Goal: Task Accomplishment & Management: Manage account settings

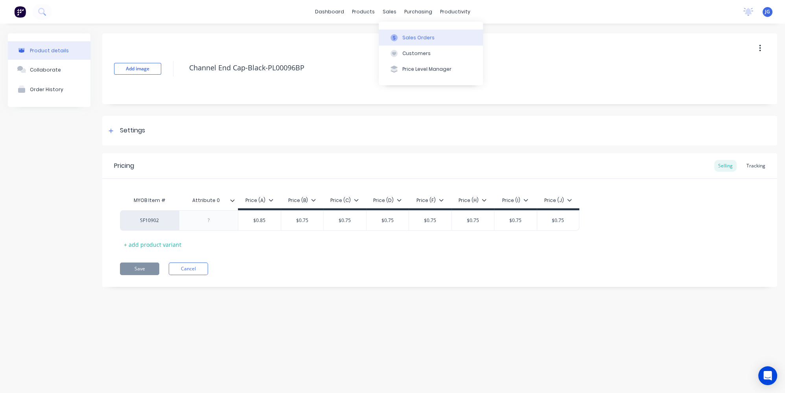
click at [405, 35] on div "Sales Orders" at bounding box center [418, 37] width 32 height 7
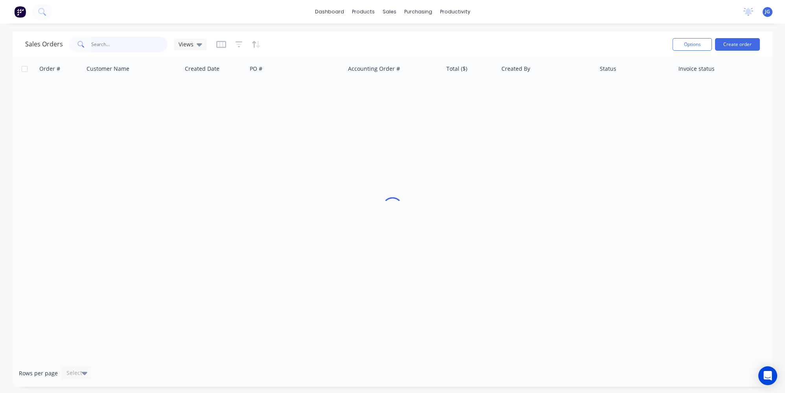
click at [136, 39] on input "text" at bounding box center [129, 45] width 77 height 16
paste input "47763"
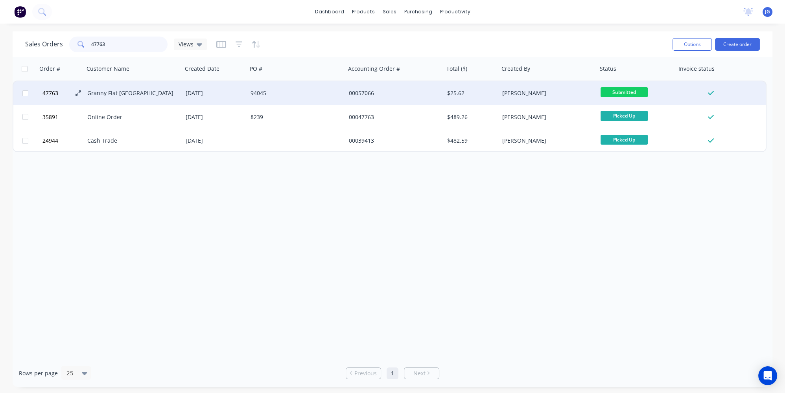
type input "47763"
click at [77, 94] on icon at bounding box center [79, 93] width 6 height 6
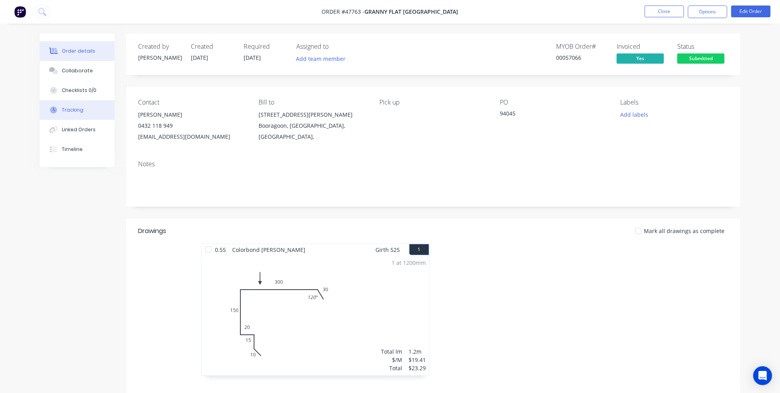
click at [80, 101] on button "Tracking" at bounding box center [77, 110] width 75 height 20
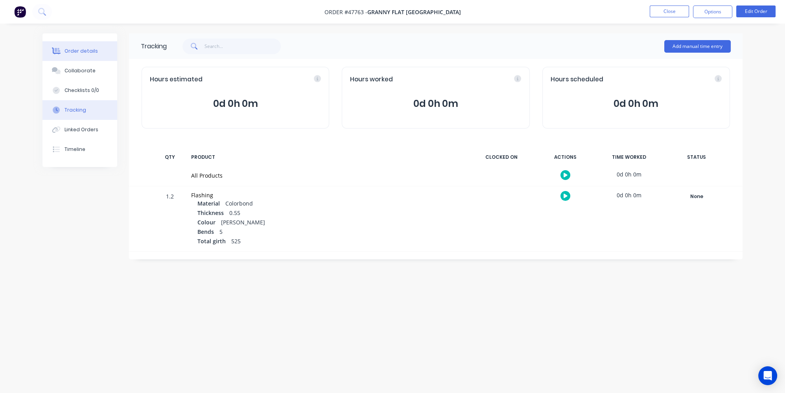
click at [71, 48] on div "Order details" at bounding box center [81, 51] width 33 height 7
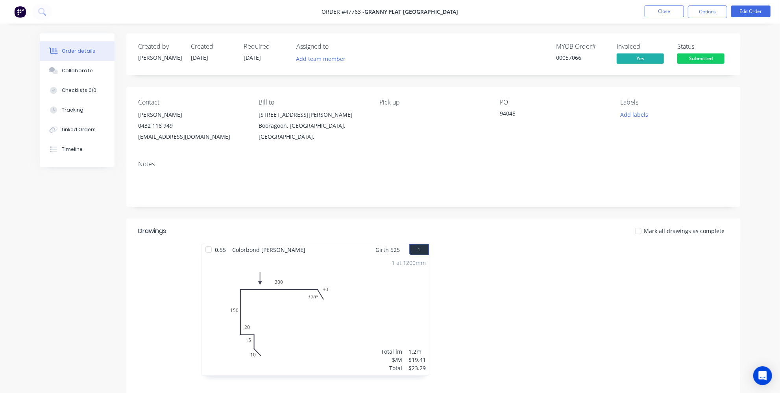
click at [22, 12] on img at bounding box center [20, 12] width 12 height 12
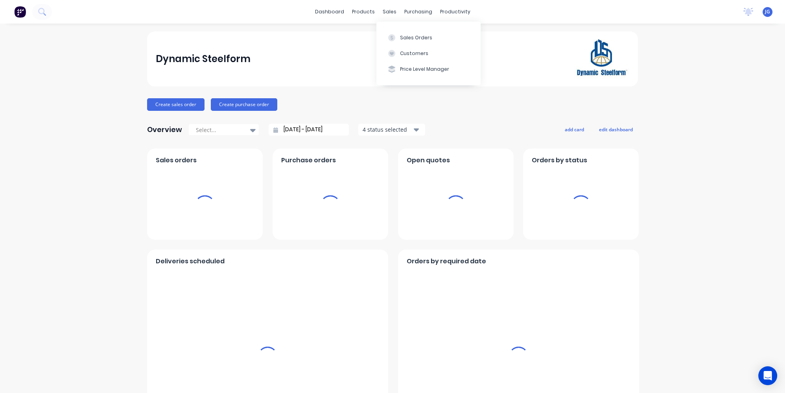
click at [387, 10] on div "sales" at bounding box center [390, 12] width 22 height 12
click at [390, 36] on icon at bounding box center [391, 37] width 7 height 7
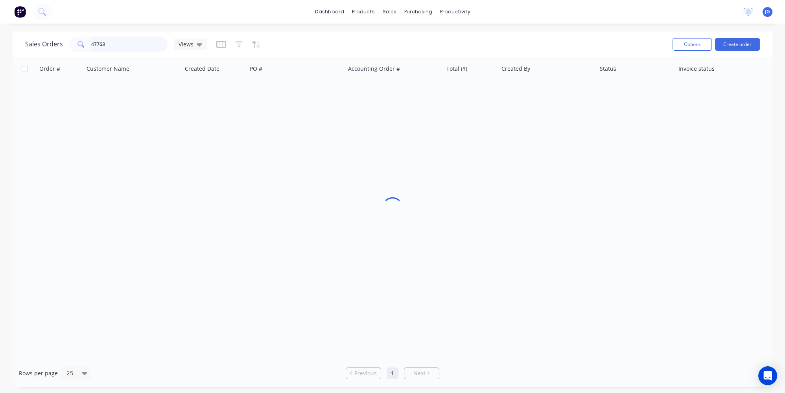
click at [143, 51] on input "47763" at bounding box center [129, 45] width 77 height 16
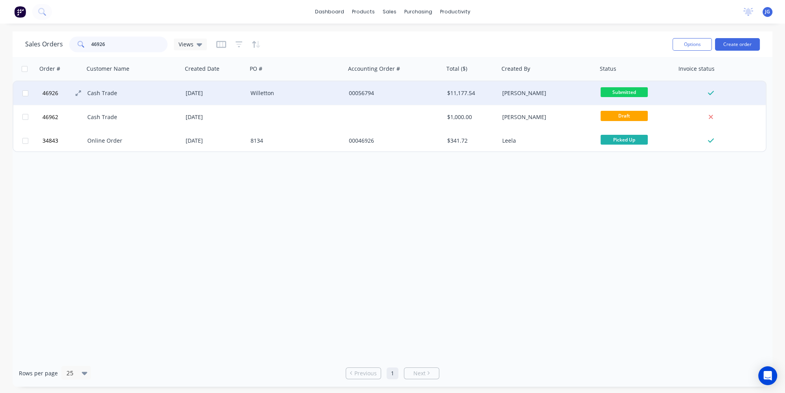
type input "46926"
click at [74, 95] on button "46926" at bounding box center [63, 93] width 47 height 24
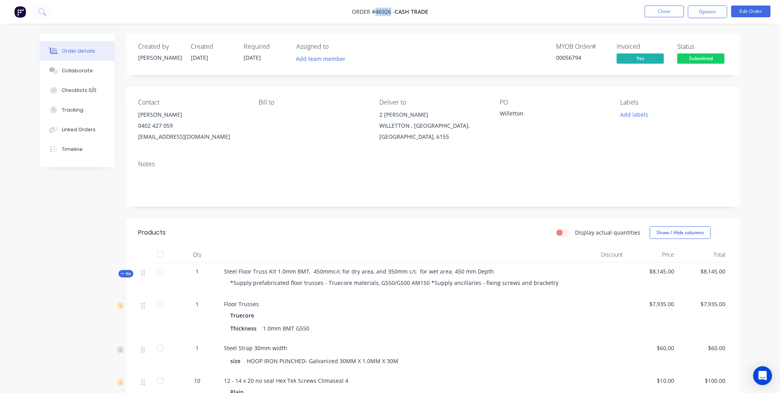
drag, startPoint x: 390, startPoint y: 13, endPoint x: 376, endPoint y: 9, distance: 14.1
click at [376, 9] on span "Order #46926 -" at bounding box center [373, 11] width 43 height 7
copy span "46926"
drag, startPoint x: 372, startPoint y: 13, endPoint x: 390, endPoint y: 12, distance: 18.1
click at [390, 12] on span "Order #46926 -" at bounding box center [373, 11] width 43 height 7
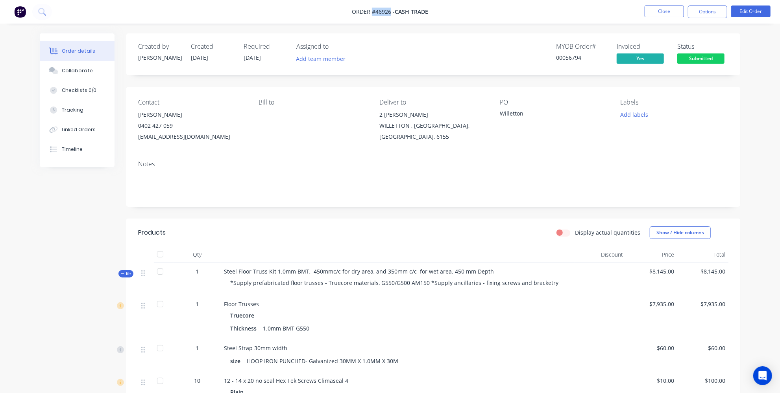
copy span "#46926"
drag, startPoint x: 196, startPoint y: 115, endPoint x: 134, endPoint y: 113, distance: 62.6
click at [134, 113] on div "Contact Crishan Fernando 0402 427 059 cf@ferhanarchitects.com.au Bill to Delive…" at bounding box center [433, 120] width 614 height 67
copy div "Crishan Fernando"
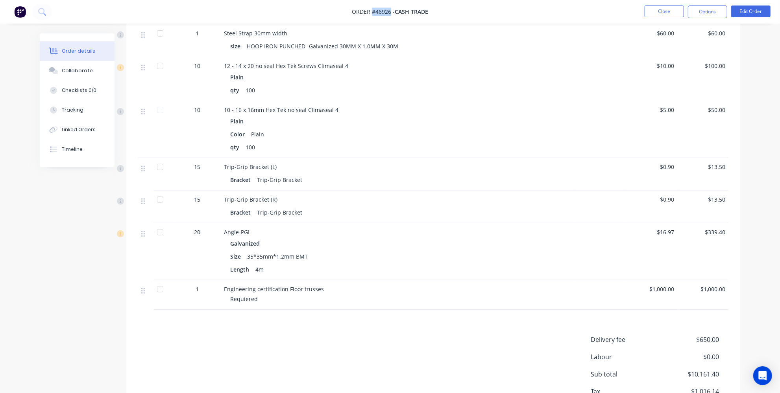
scroll to position [298, 0]
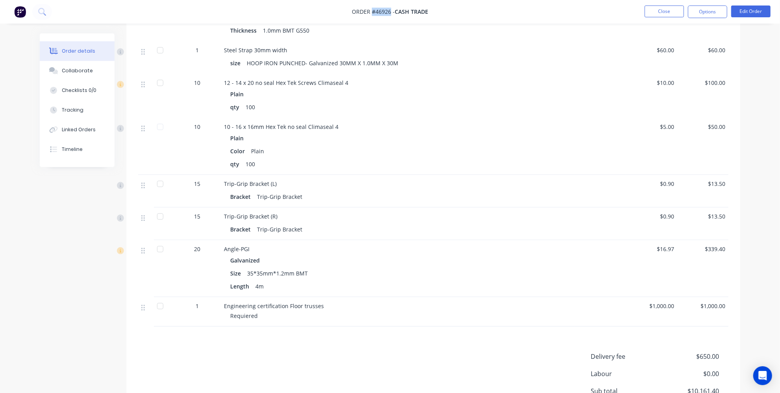
click at [20, 12] on img at bounding box center [20, 12] width 12 height 12
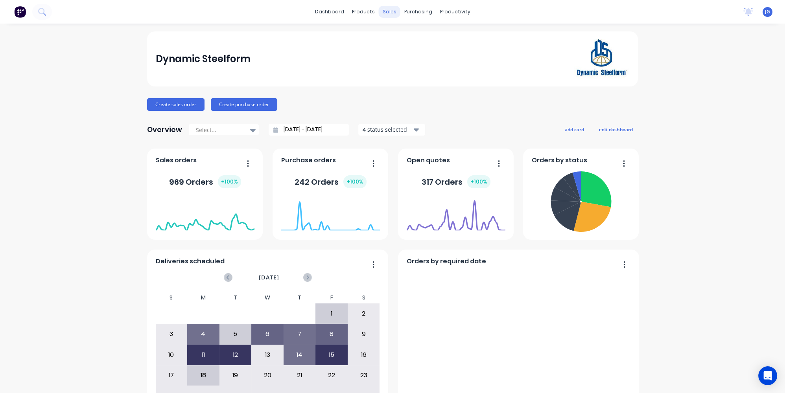
click at [387, 14] on div "sales" at bounding box center [390, 12] width 22 height 12
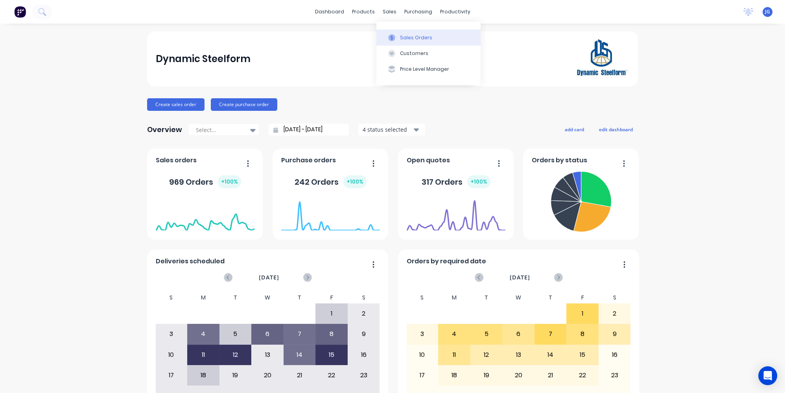
click at [397, 31] on button "Sales Orders" at bounding box center [428, 37] width 104 height 16
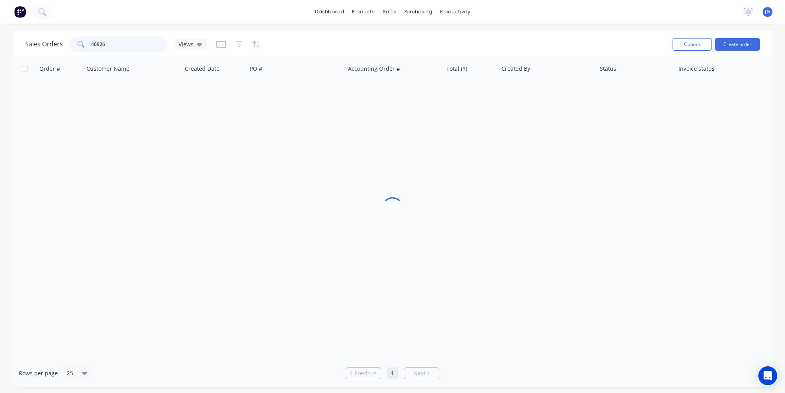
click at [117, 42] on input "46926" at bounding box center [129, 45] width 77 height 16
type input "46567"
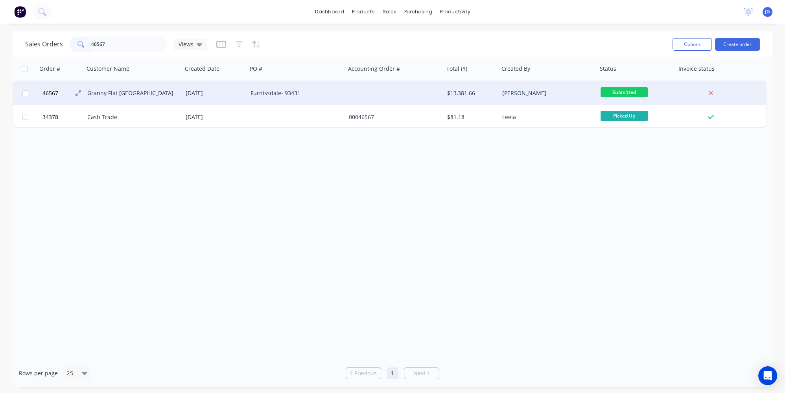
click at [79, 97] on button "46567" at bounding box center [63, 93] width 47 height 24
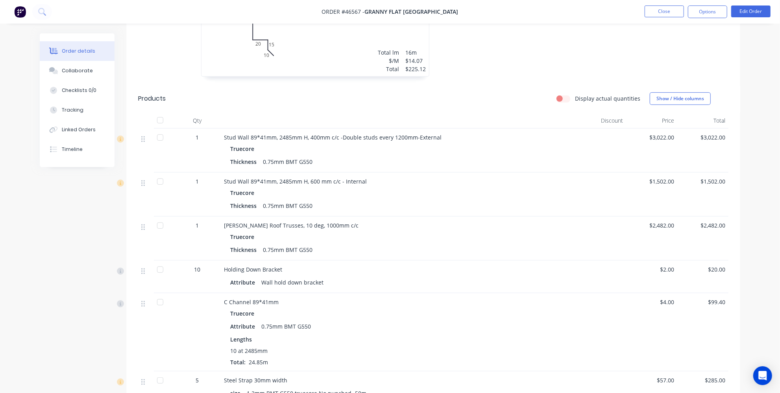
scroll to position [286, 0]
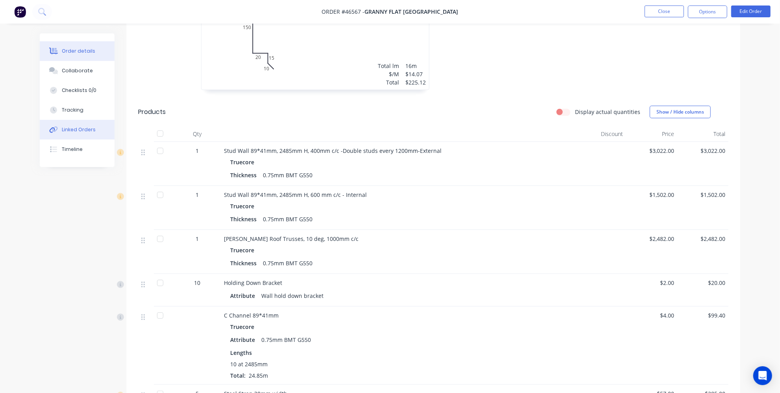
click at [73, 131] on div "Linked Orders" at bounding box center [79, 129] width 34 height 7
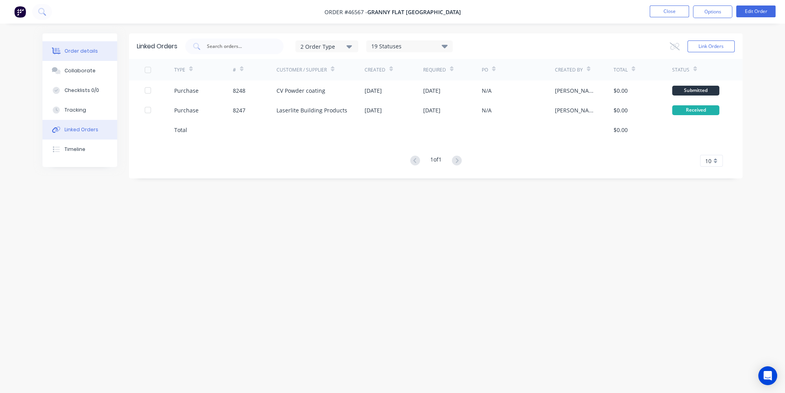
click at [75, 52] on div "Order details" at bounding box center [81, 51] width 33 height 7
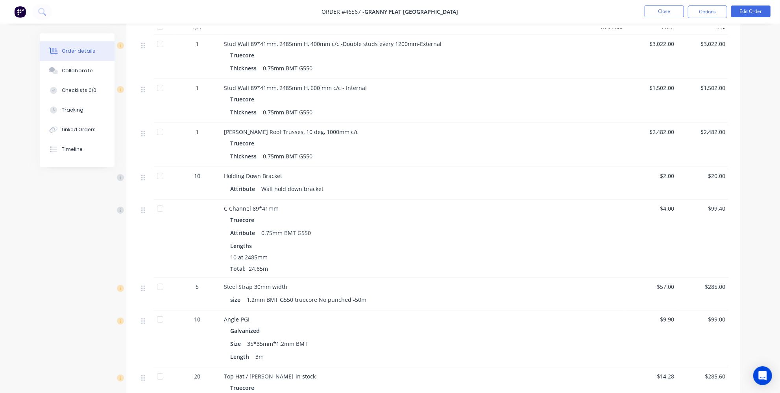
scroll to position [393, 0]
click at [75, 150] on div "Timeline" at bounding box center [72, 149] width 21 height 7
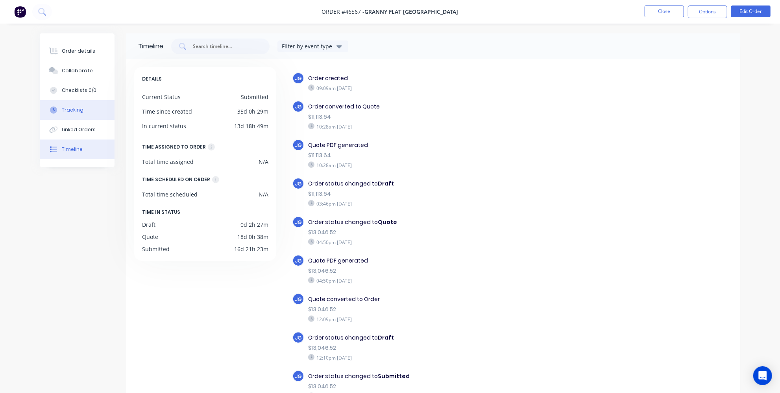
click at [78, 106] on button "Tracking" at bounding box center [77, 110] width 75 height 20
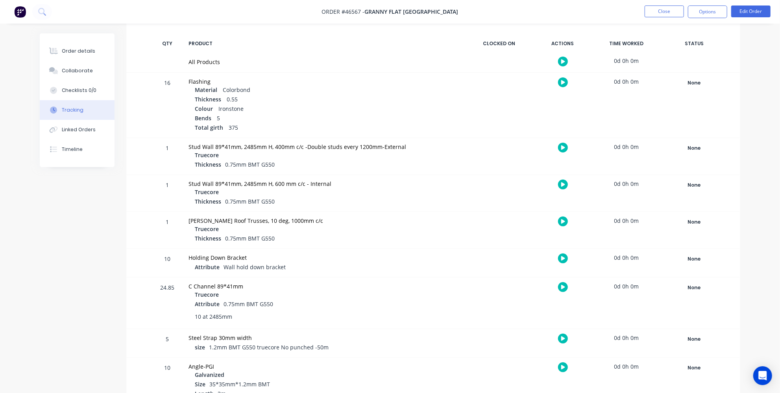
scroll to position [35, 0]
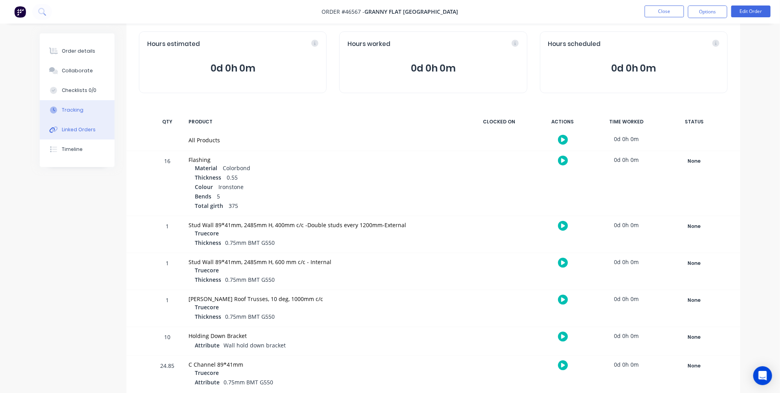
click at [83, 137] on button "Linked Orders" at bounding box center [77, 130] width 75 height 20
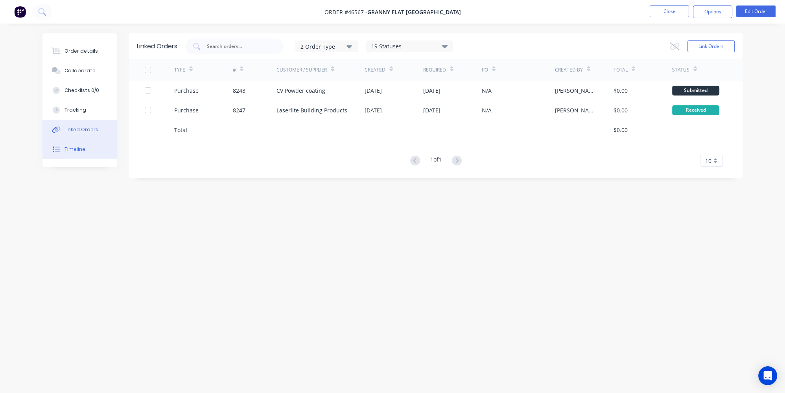
click at [83, 155] on button "Timeline" at bounding box center [79, 150] width 75 height 20
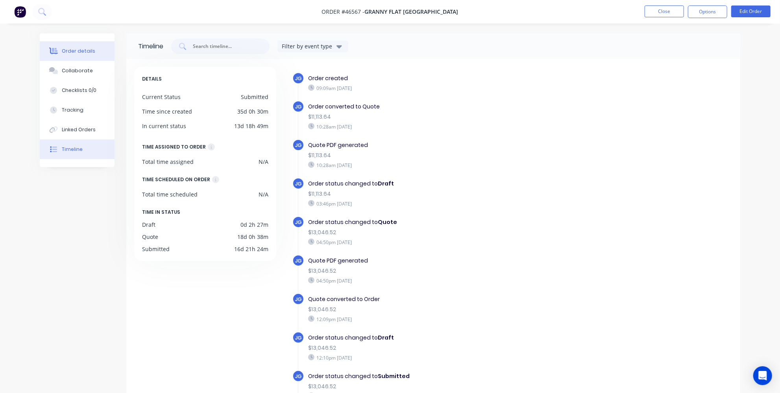
click at [50, 49] on icon at bounding box center [53, 51] width 9 height 7
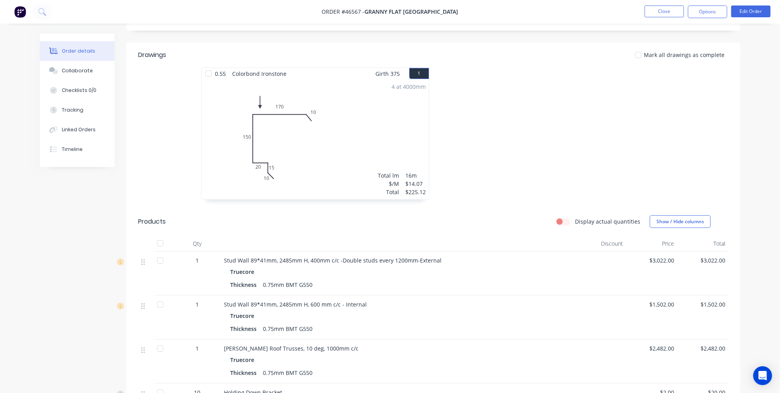
scroll to position [179, 0]
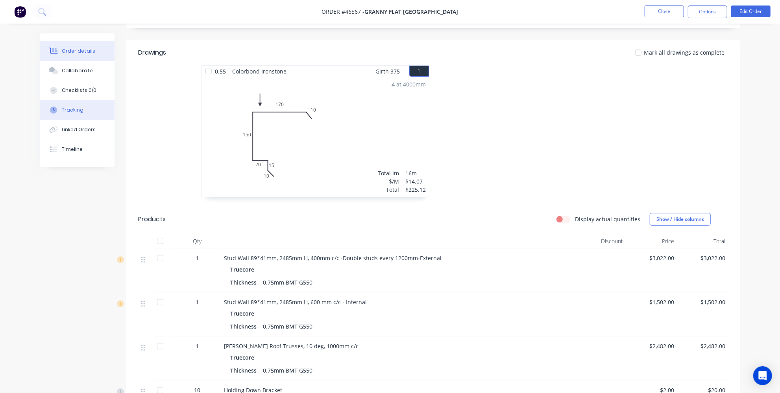
click at [66, 110] on div "Tracking" at bounding box center [73, 110] width 22 height 7
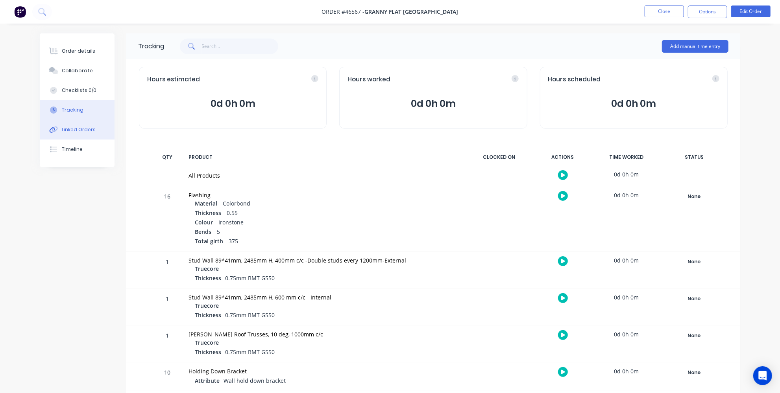
click at [77, 131] on div "Linked Orders" at bounding box center [79, 129] width 34 height 7
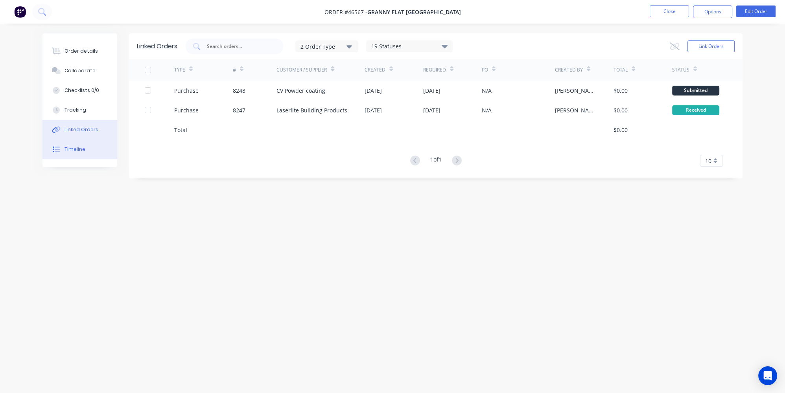
click at [85, 147] on button "Timeline" at bounding box center [79, 150] width 75 height 20
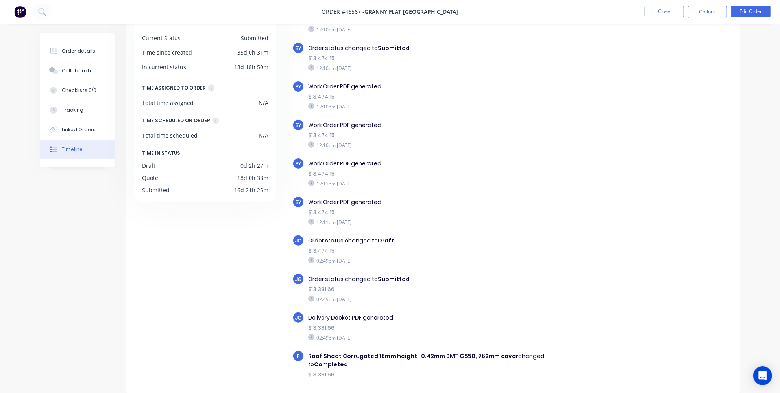
scroll to position [607, 0]
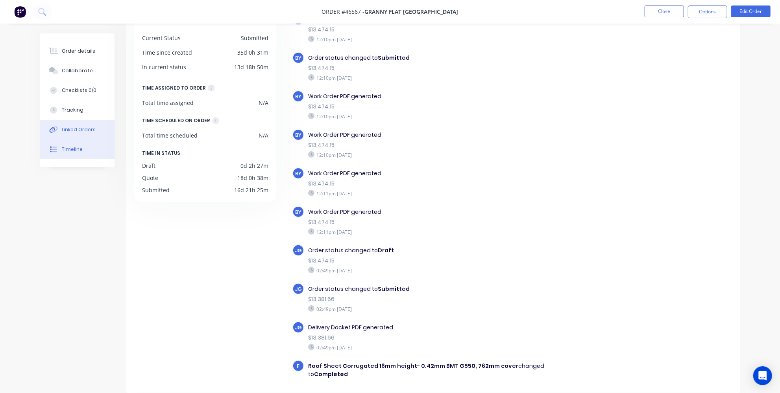
click at [88, 128] on div "Linked Orders" at bounding box center [79, 129] width 34 height 7
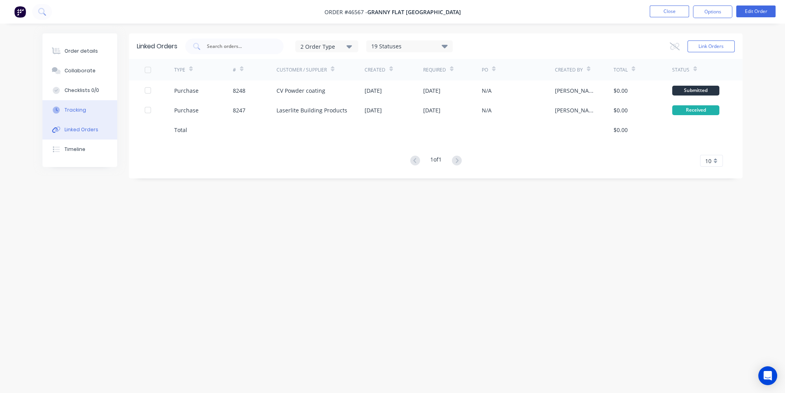
click at [88, 118] on button "Tracking" at bounding box center [79, 110] width 75 height 20
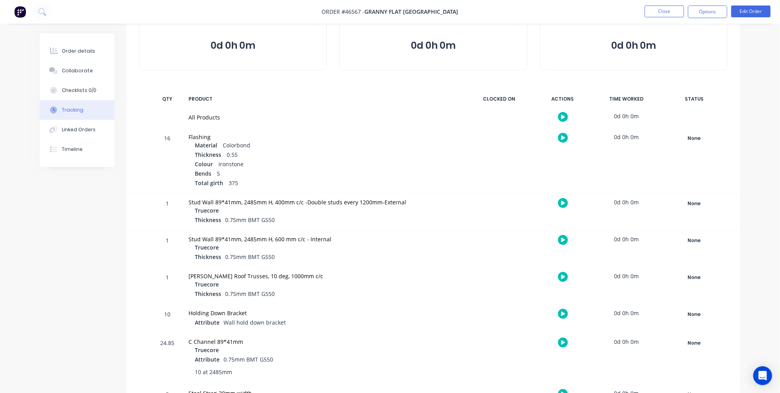
scroll to position [71, 0]
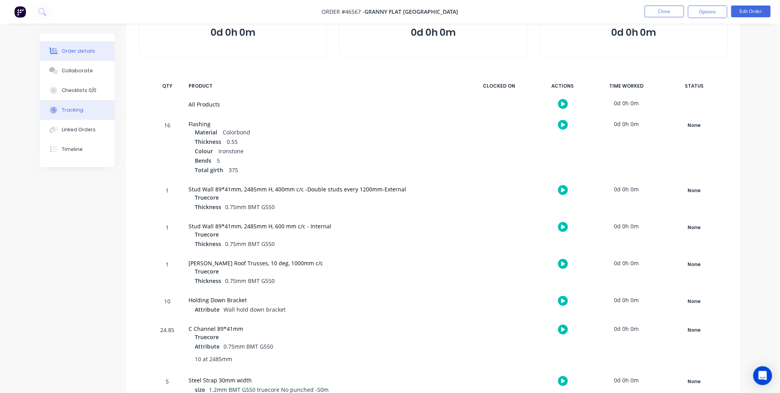
click at [72, 50] on div "Order details" at bounding box center [78, 51] width 33 height 7
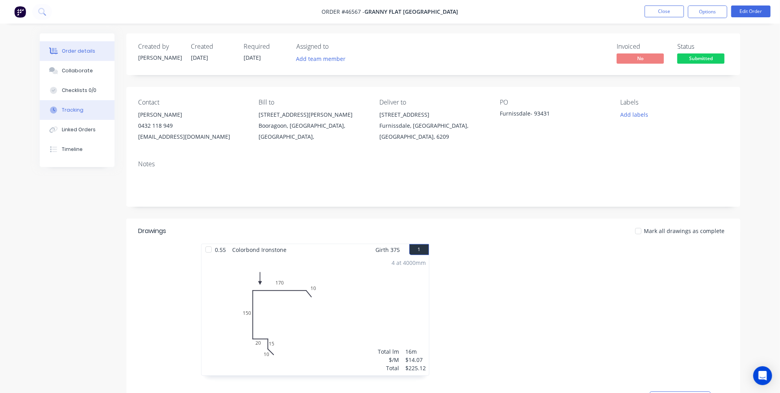
click at [70, 114] on button "Tracking" at bounding box center [77, 110] width 75 height 20
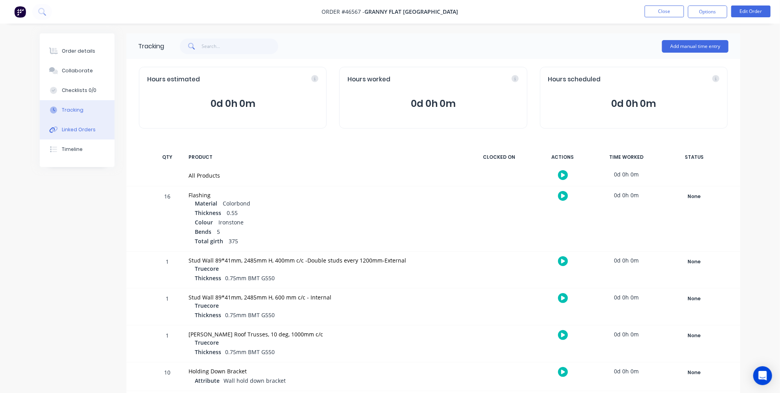
click at [69, 131] on div "Linked Orders" at bounding box center [79, 129] width 34 height 7
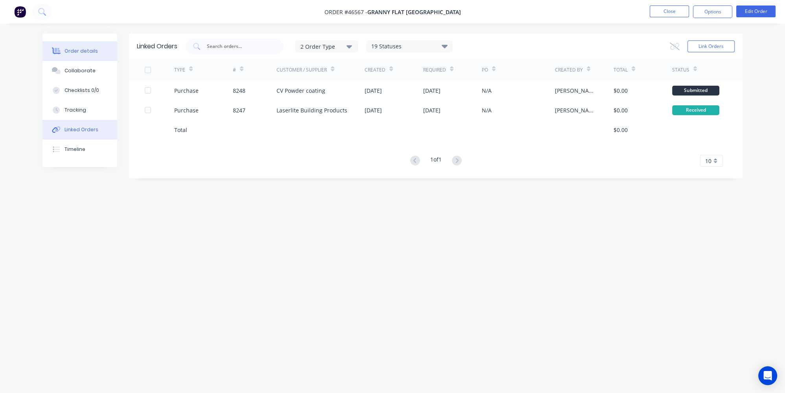
click at [70, 51] on div "Order details" at bounding box center [81, 51] width 33 height 7
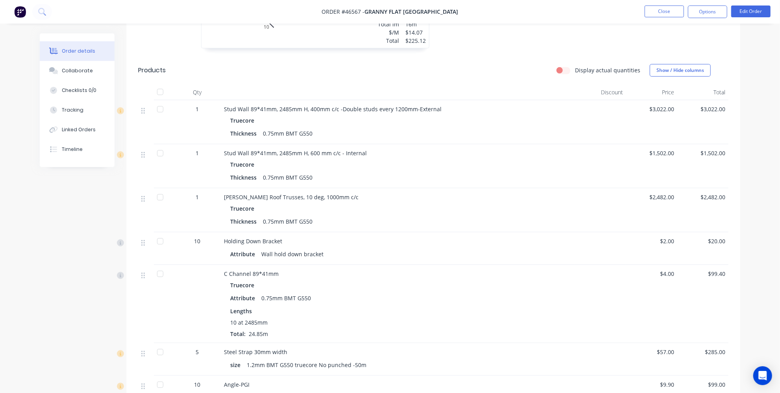
scroll to position [358, 0]
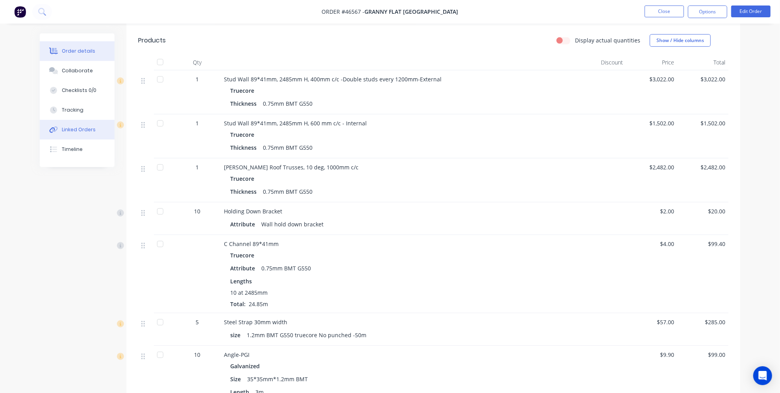
click at [71, 136] on button "Linked Orders" at bounding box center [77, 130] width 75 height 20
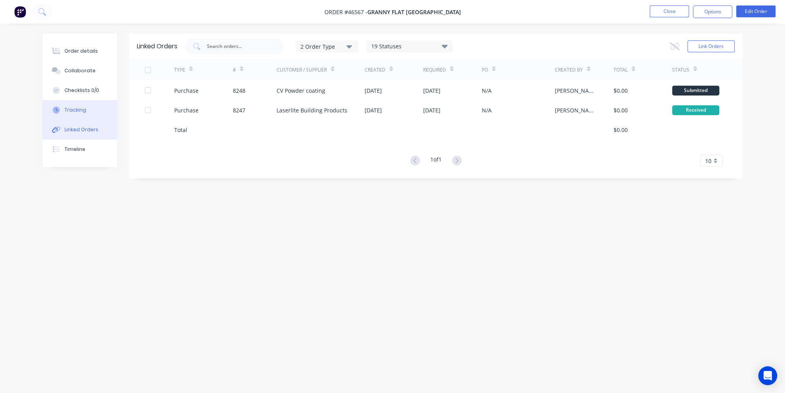
click at [72, 114] on button "Tracking" at bounding box center [79, 110] width 75 height 20
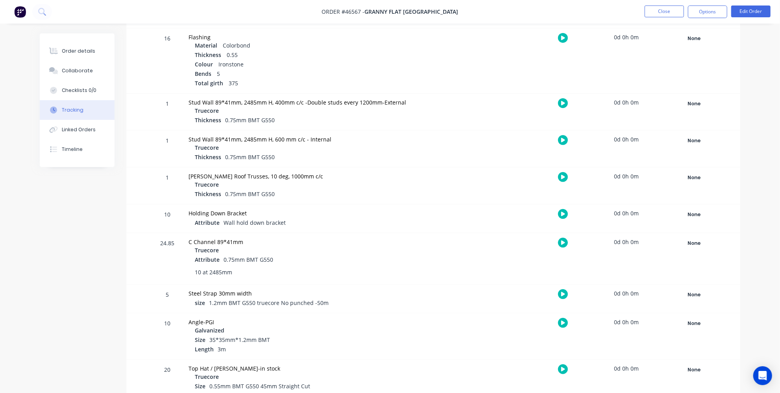
scroll to position [179, 0]
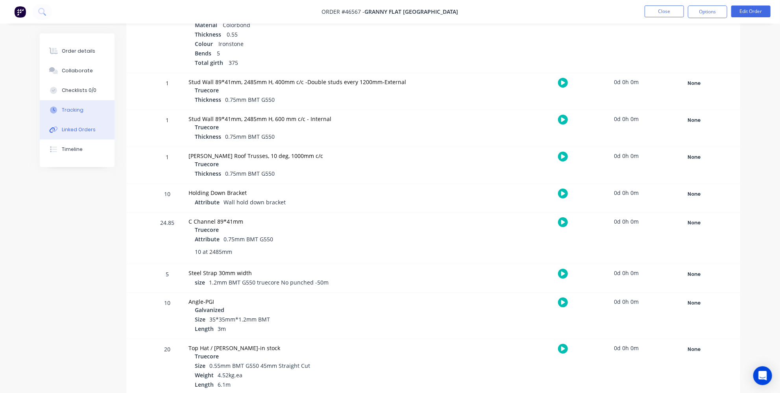
click at [70, 133] on div "Linked Orders" at bounding box center [79, 129] width 34 height 7
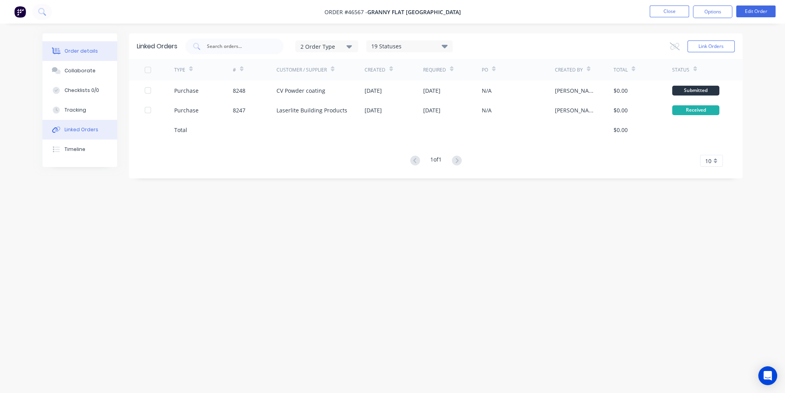
click at [59, 49] on icon at bounding box center [56, 51] width 9 height 7
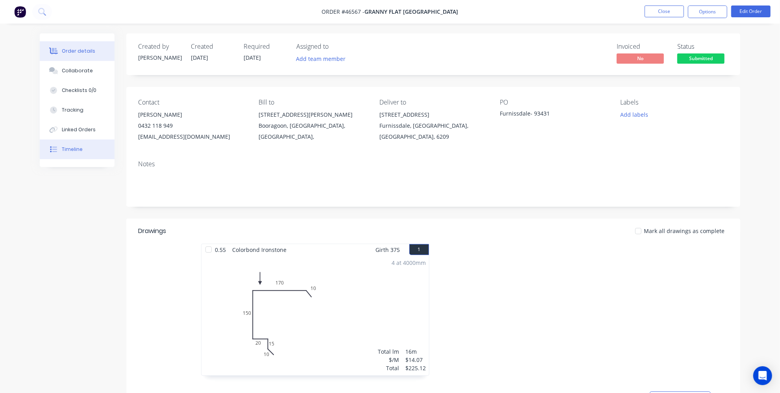
click at [60, 151] on button "Timeline" at bounding box center [77, 150] width 75 height 20
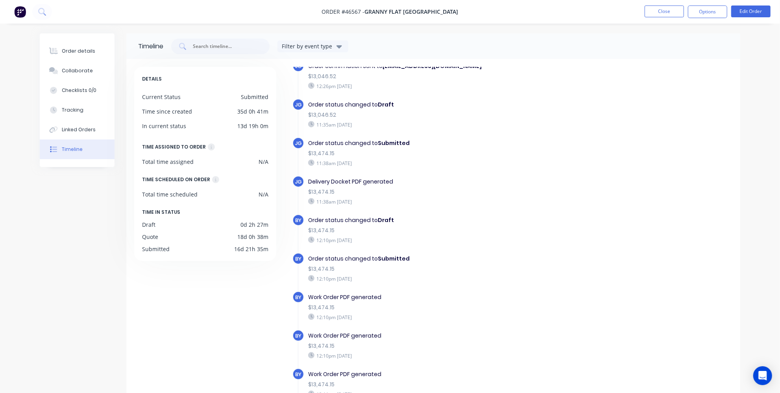
scroll to position [536, 0]
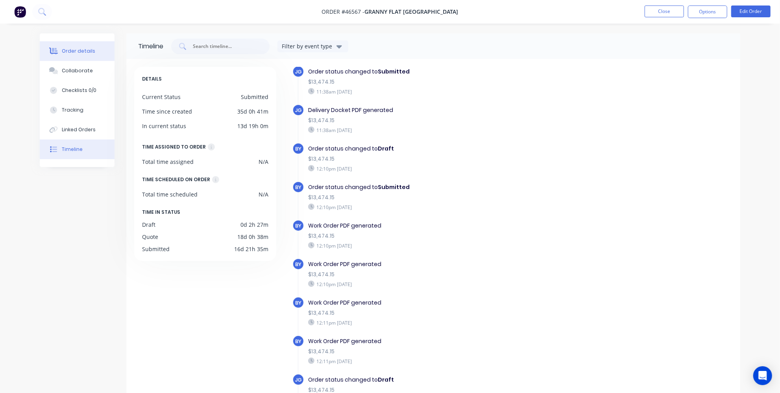
click at [61, 49] on button "Order details" at bounding box center [77, 51] width 75 height 20
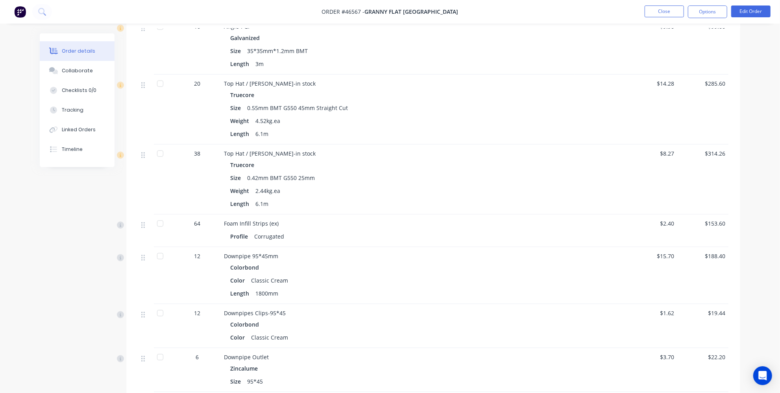
scroll to position [678, 0]
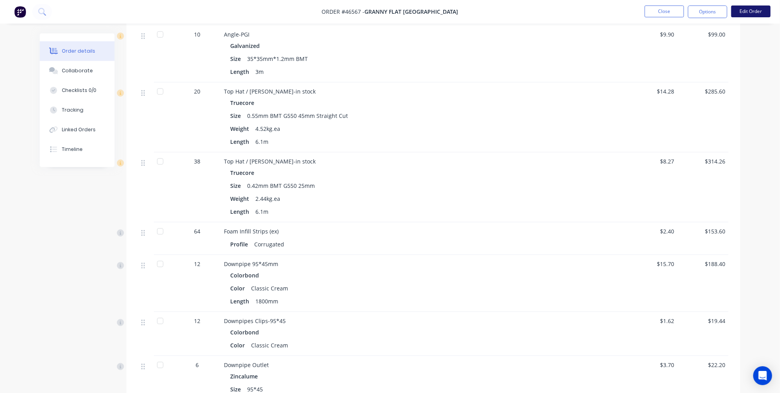
click at [758, 13] on button "Edit Order" at bounding box center [750, 12] width 39 height 12
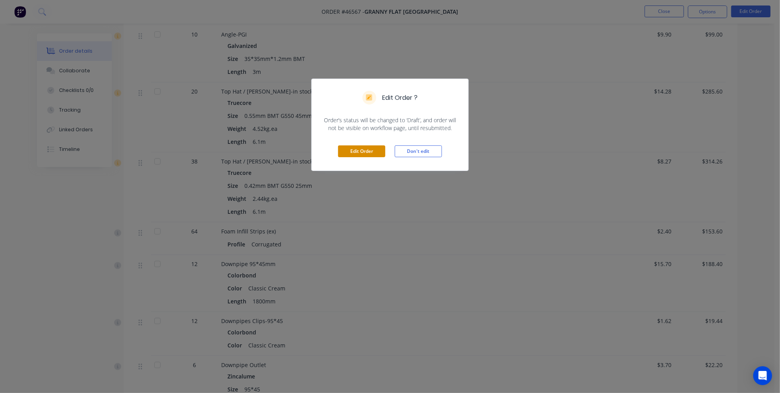
click at [359, 150] on button "Edit Order" at bounding box center [361, 152] width 47 height 12
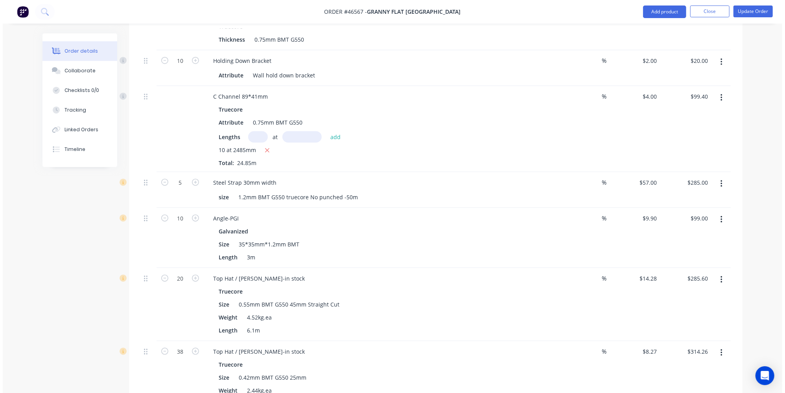
scroll to position [536, 0]
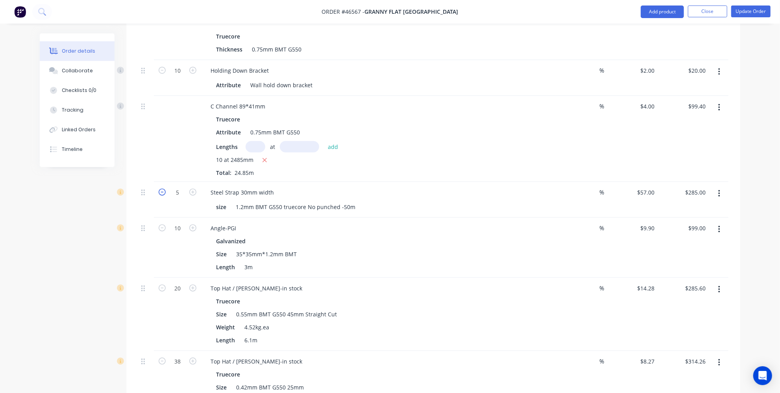
click at [162, 189] on icon "button" at bounding box center [162, 192] width 7 height 7
type input "4"
type input "$228.00"
click at [162, 189] on icon "button" at bounding box center [162, 192] width 7 height 7
type input "3"
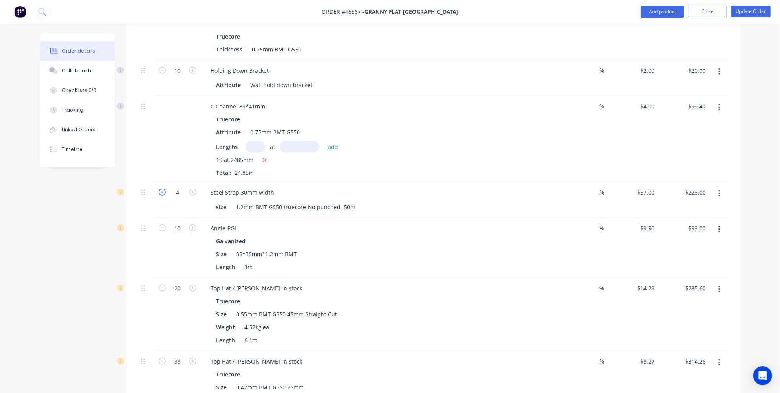
type input "$171.00"
click at [162, 189] on icon "button" at bounding box center [162, 192] width 7 height 7
type input "2"
type input "$114.00"
click at [162, 189] on icon "button" at bounding box center [162, 192] width 7 height 7
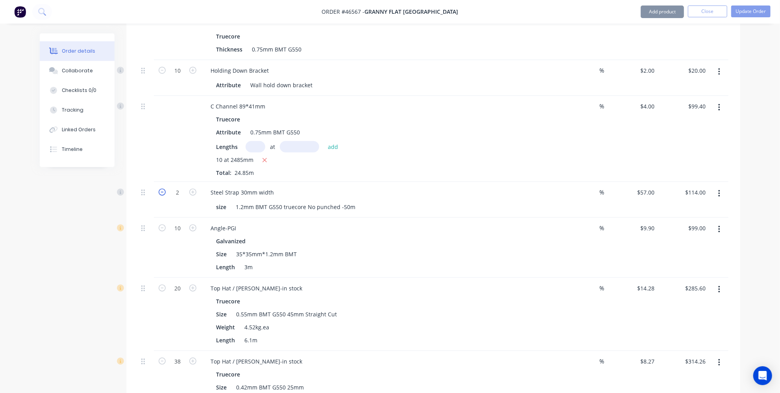
type input "1"
type input "$57.00"
click at [737, 13] on button "Update Order" at bounding box center [750, 12] width 39 height 12
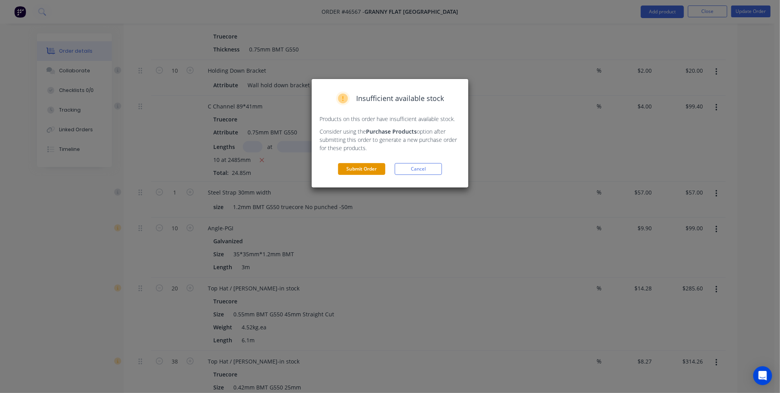
click at [343, 166] on button "Submit Order" at bounding box center [361, 169] width 47 height 12
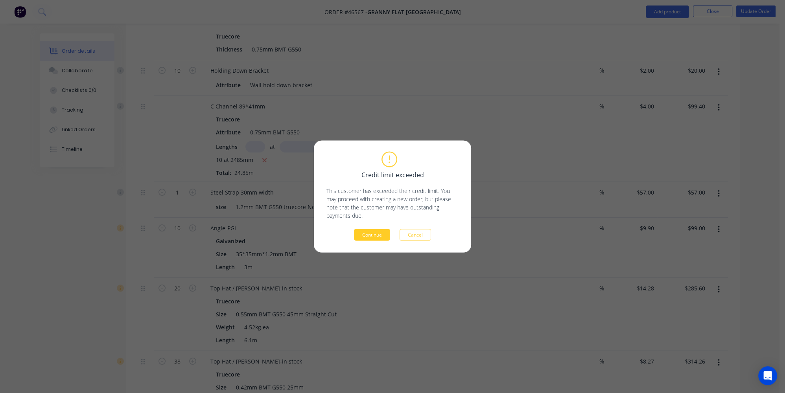
click at [380, 236] on button "Continue" at bounding box center [372, 235] width 36 height 12
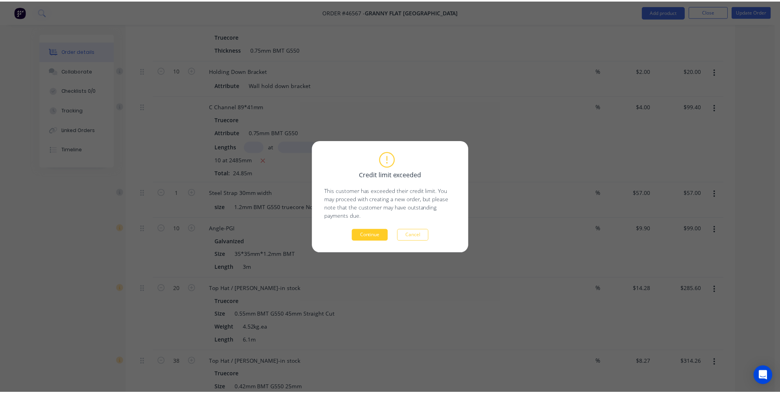
scroll to position [0, 0]
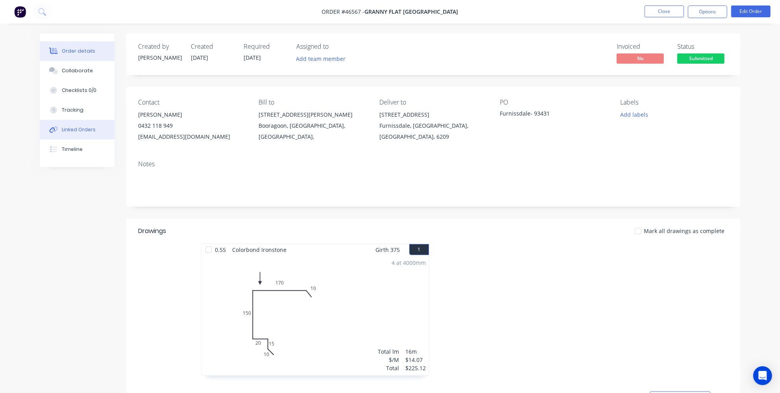
click at [59, 130] on div at bounding box center [54, 129] width 12 height 7
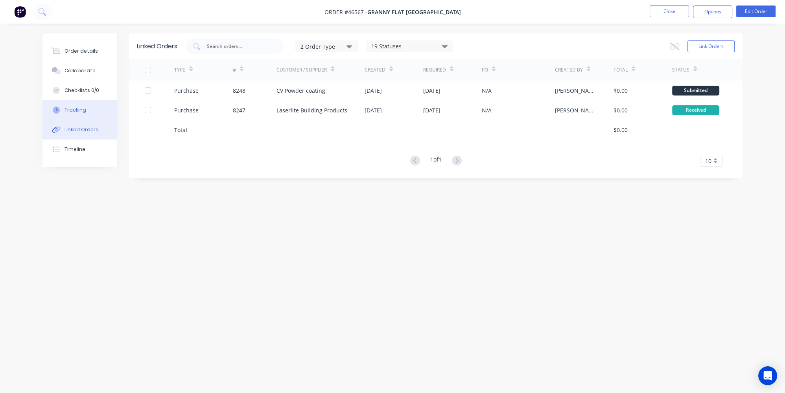
click at [71, 112] on div "Tracking" at bounding box center [76, 110] width 22 height 7
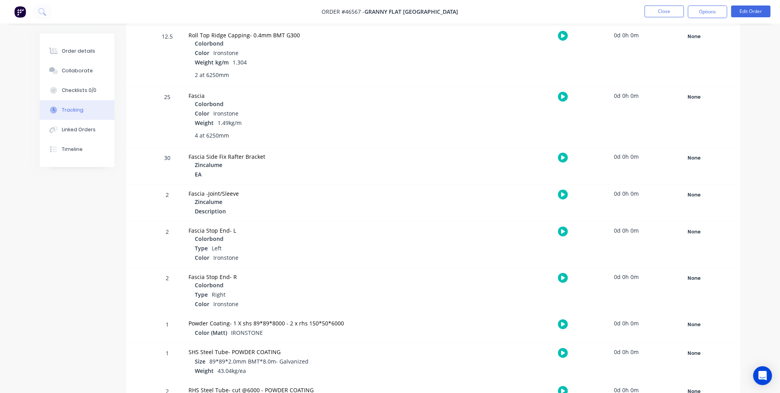
scroll to position [1037, 0]
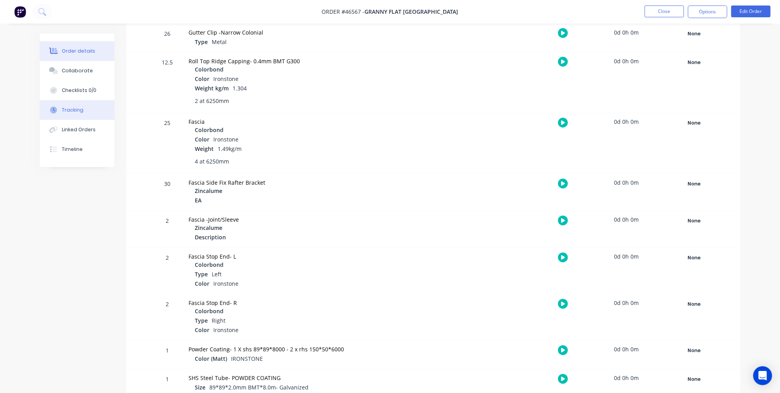
click at [102, 52] on button "Order details" at bounding box center [77, 51] width 75 height 20
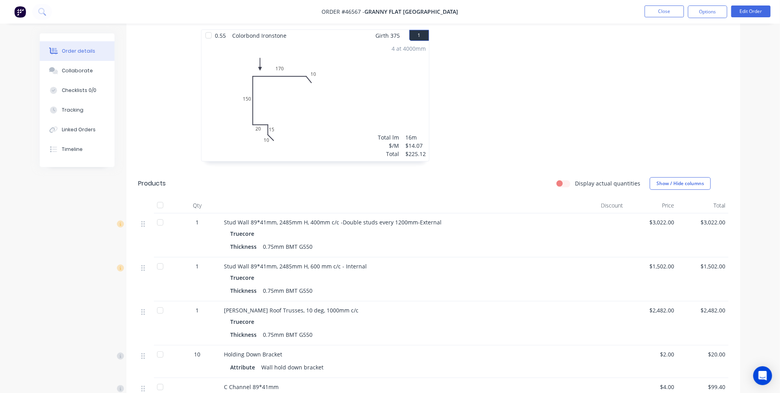
scroll to position [179, 0]
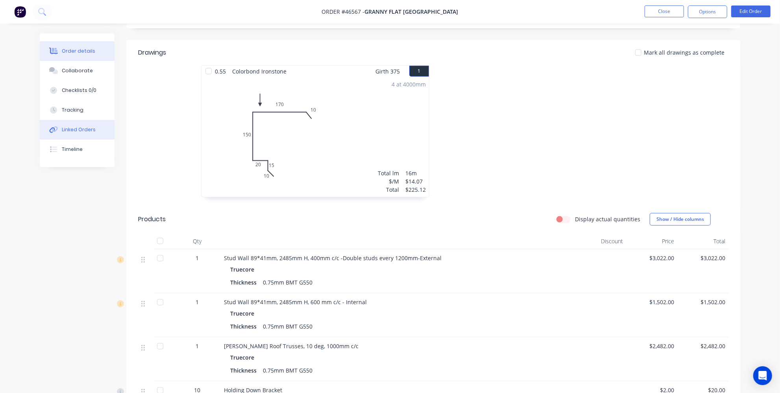
click at [77, 133] on button "Linked Orders" at bounding box center [77, 130] width 75 height 20
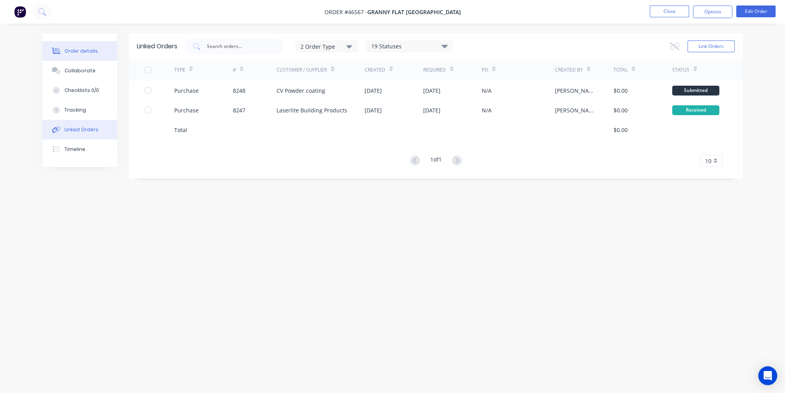
click at [72, 49] on div "Order details" at bounding box center [81, 51] width 33 height 7
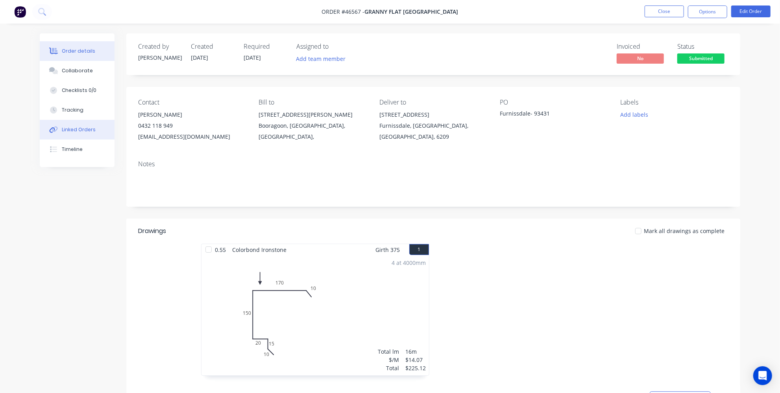
click at [91, 133] on div "Linked Orders" at bounding box center [79, 129] width 34 height 7
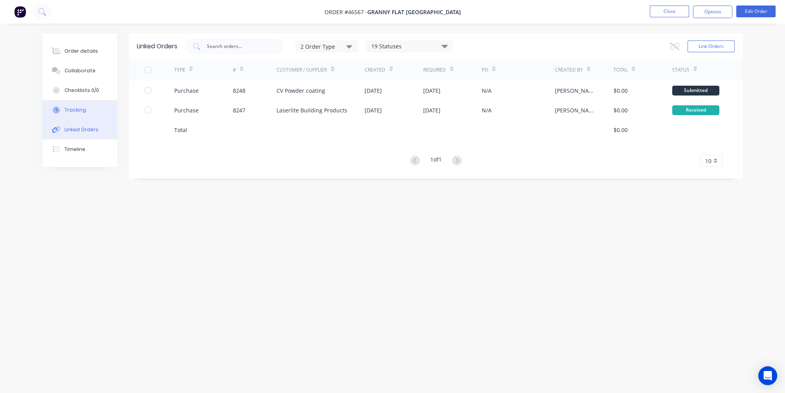
click at [81, 103] on button "Tracking" at bounding box center [79, 110] width 75 height 20
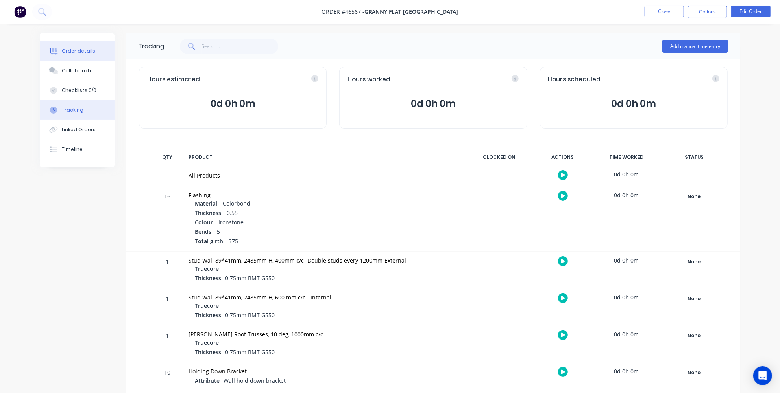
click at [60, 51] on button "Order details" at bounding box center [77, 51] width 75 height 20
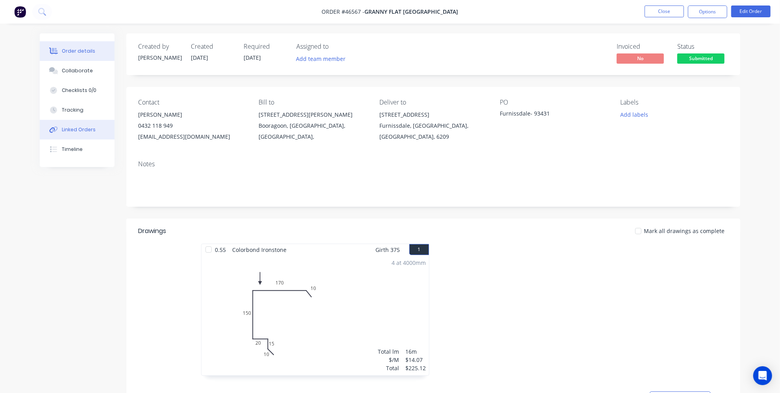
click at [91, 129] on div "Linked Orders" at bounding box center [79, 129] width 34 height 7
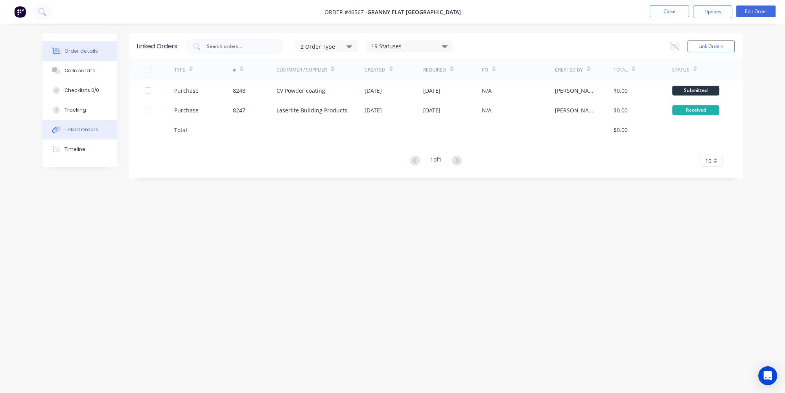
click at [82, 58] on button "Order details" at bounding box center [79, 51] width 75 height 20
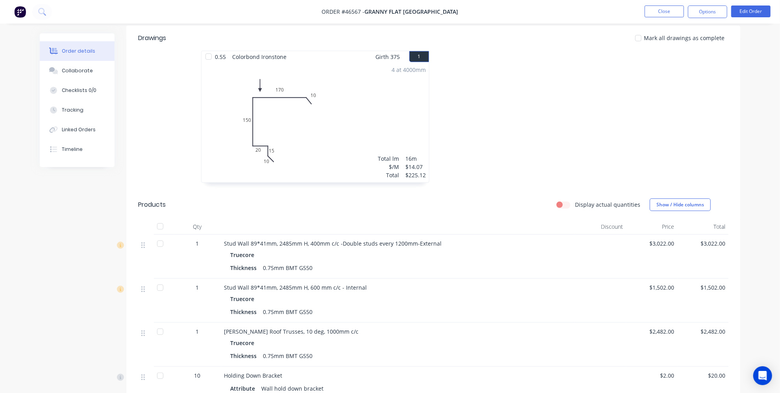
scroll to position [179, 0]
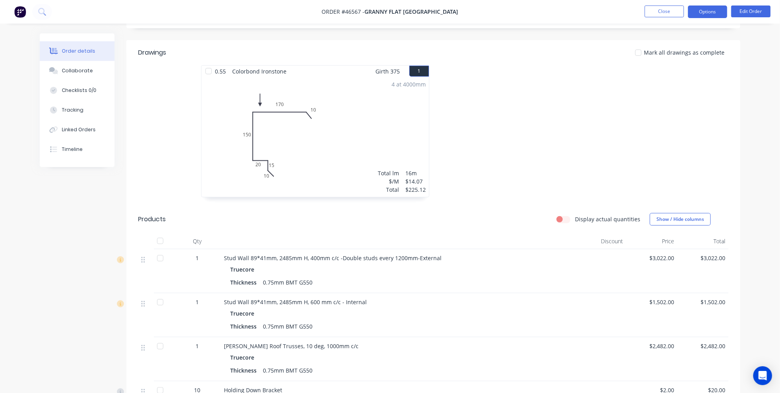
click at [703, 11] on button "Options" at bounding box center [707, 12] width 39 height 13
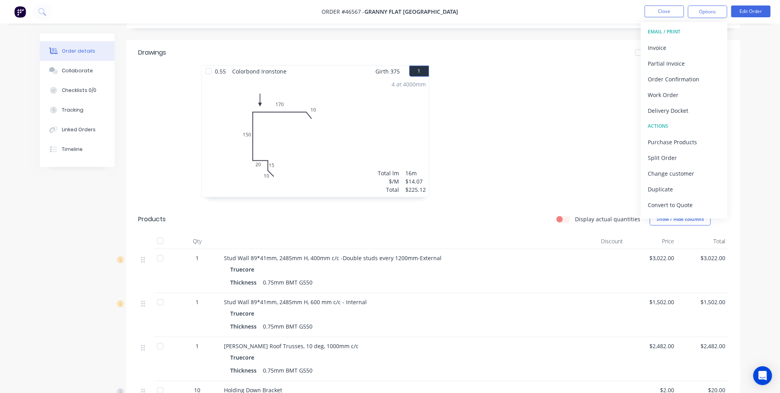
click at [553, 92] on div at bounding box center [551, 135] width 236 height 140
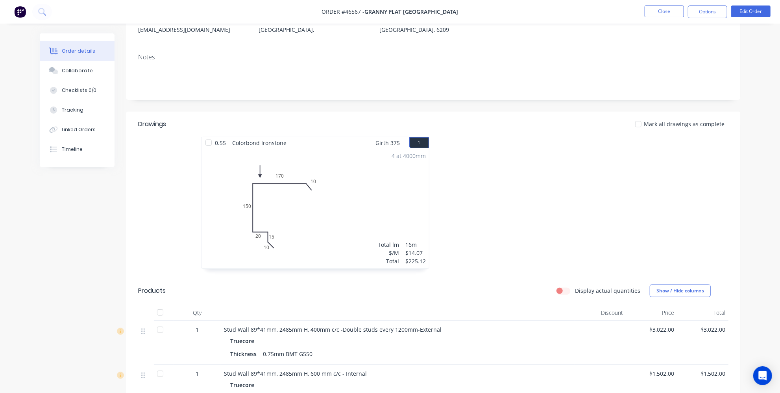
scroll to position [0, 0]
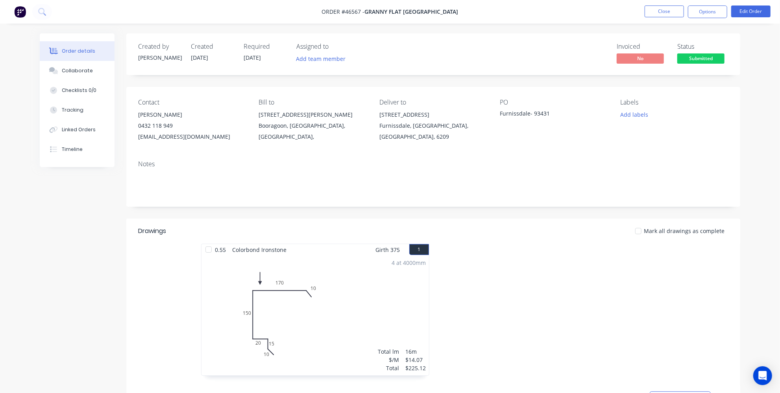
click at [715, 11] on button "Options" at bounding box center [707, 12] width 39 height 13
click at [740, 11] on button "Edit Order" at bounding box center [750, 12] width 39 height 12
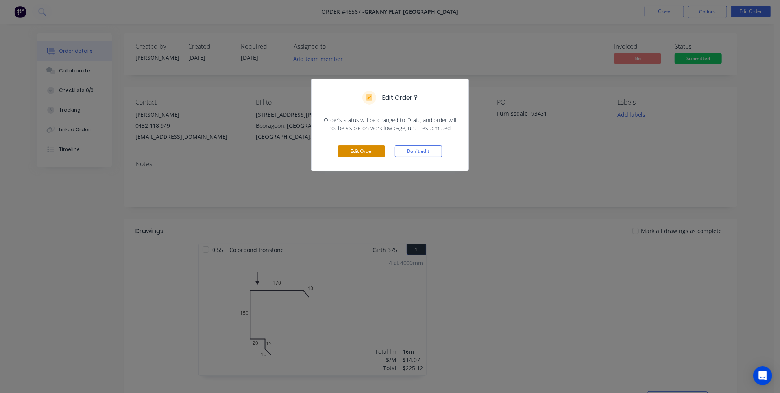
click at [359, 151] on button "Edit Order" at bounding box center [361, 152] width 47 height 12
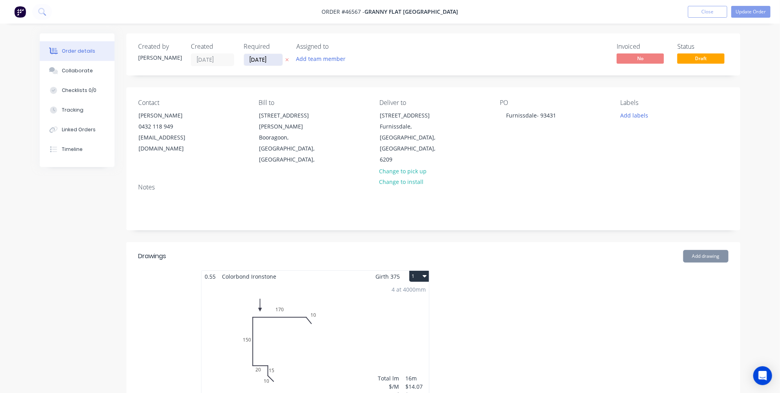
click at [254, 61] on input "25/07/25" at bounding box center [263, 60] width 39 height 12
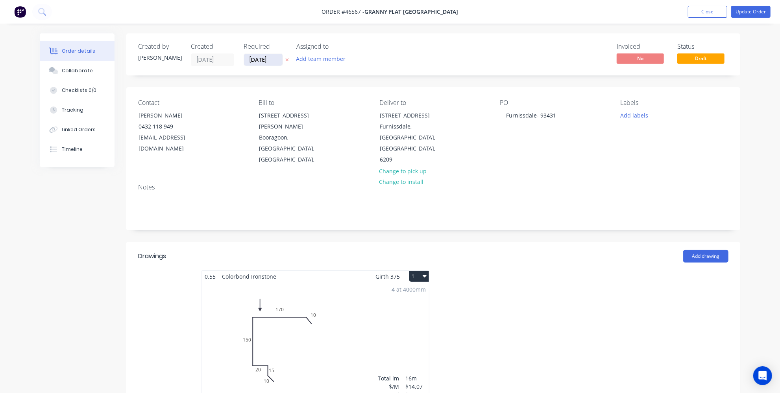
click at [254, 61] on input "25/07/25" at bounding box center [263, 60] width 39 height 12
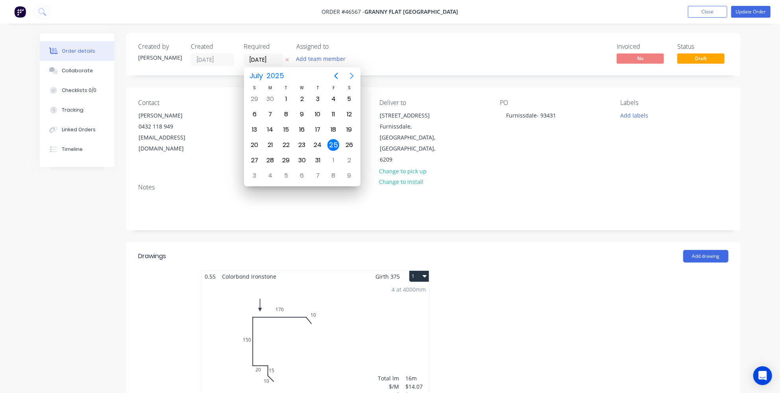
click at [355, 77] on icon "Next page" at bounding box center [351, 75] width 9 height 9
click at [329, 124] on div "15" at bounding box center [333, 130] width 12 height 12
type input "15/08/25"
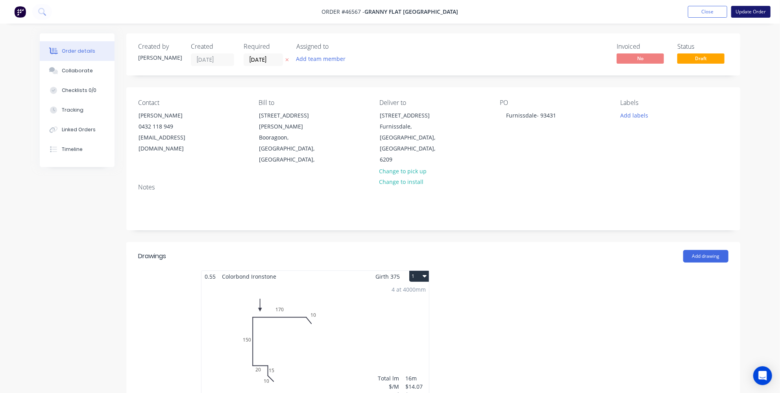
click at [739, 13] on button "Update Order" at bounding box center [750, 12] width 39 height 12
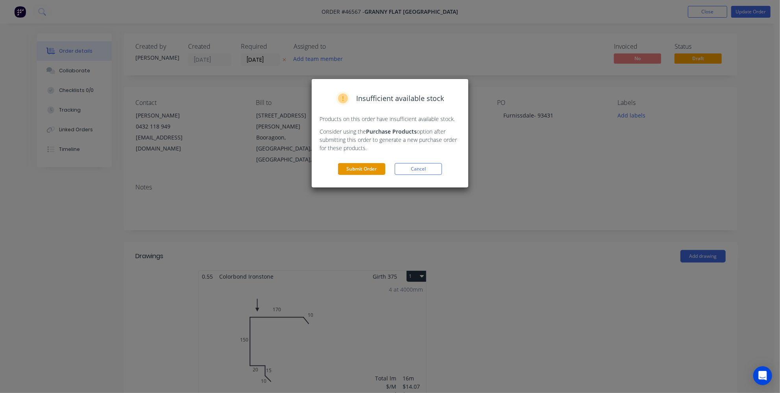
click at [375, 169] on button "Submit Order" at bounding box center [361, 169] width 47 height 12
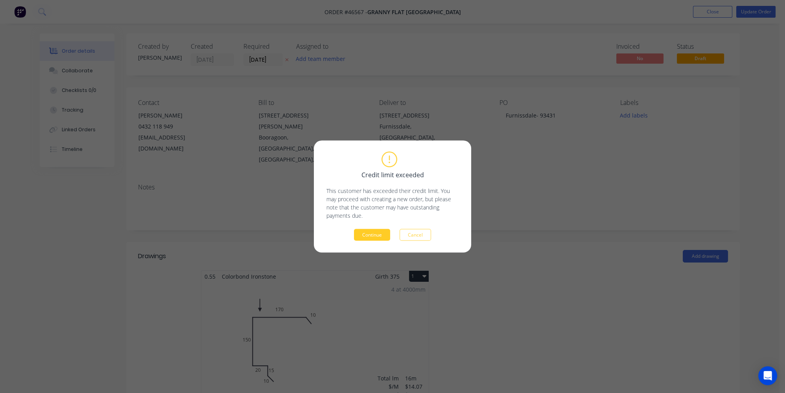
click at [370, 231] on button "Continue" at bounding box center [372, 235] width 36 height 12
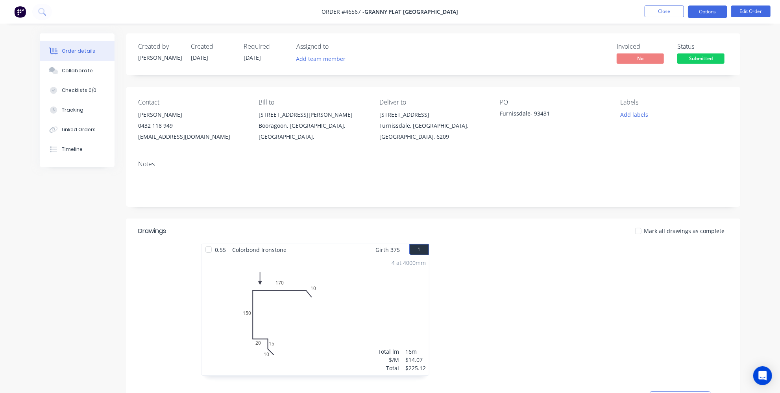
click at [706, 10] on button "Options" at bounding box center [707, 12] width 39 height 13
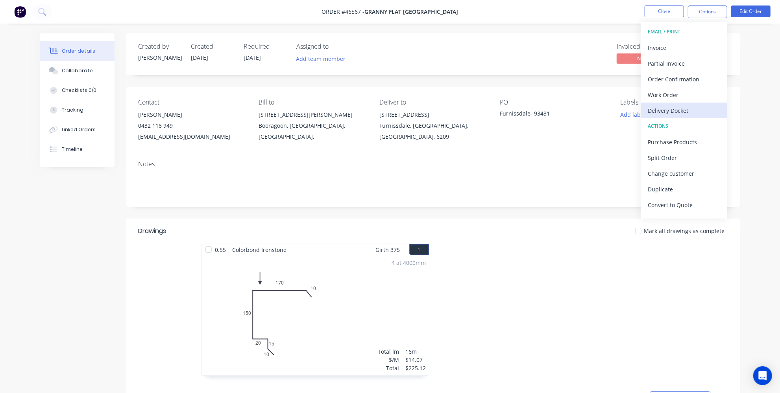
click at [672, 108] on div "Delivery Docket" at bounding box center [683, 110] width 72 height 11
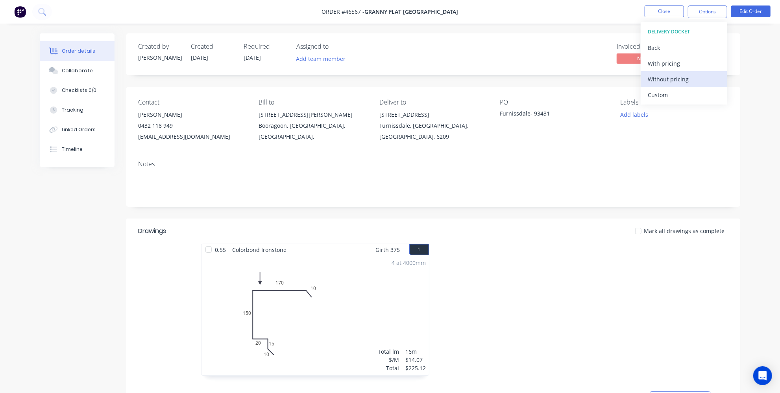
click at [670, 80] on div "Without pricing" at bounding box center [683, 79] width 72 height 11
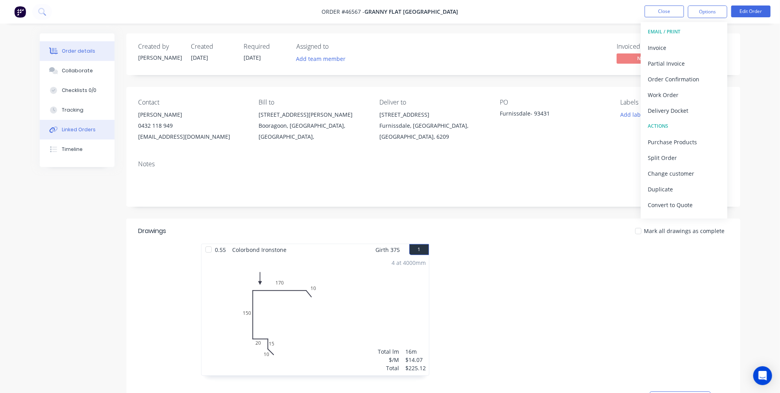
click at [72, 132] on div "Linked Orders" at bounding box center [79, 129] width 34 height 7
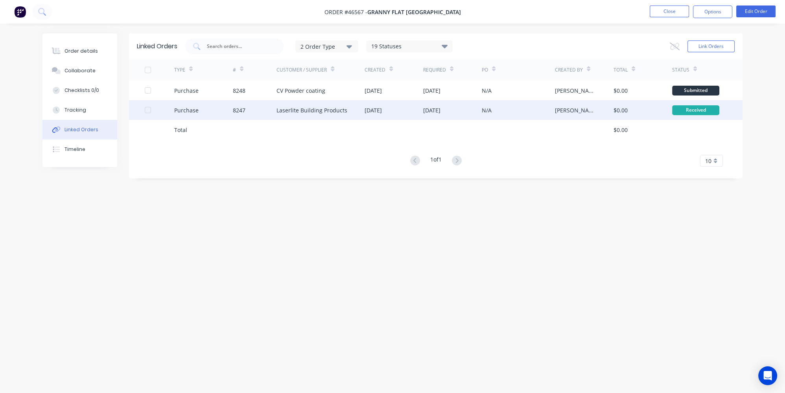
click at [202, 114] on div "Purchase" at bounding box center [203, 110] width 59 height 20
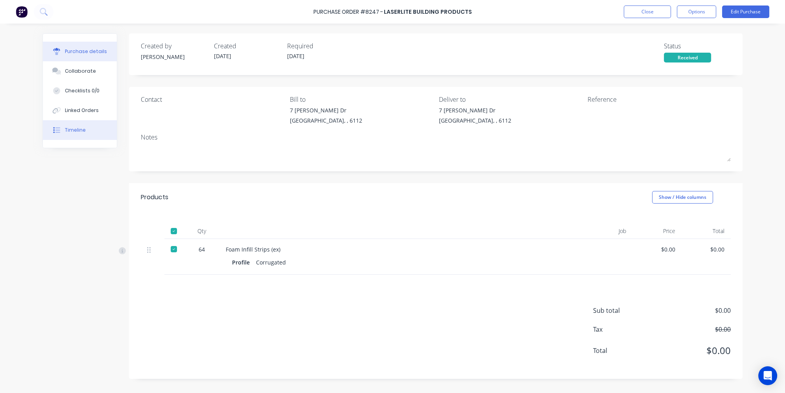
click at [70, 131] on div "Timeline" at bounding box center [75, 130] width 21 height 7
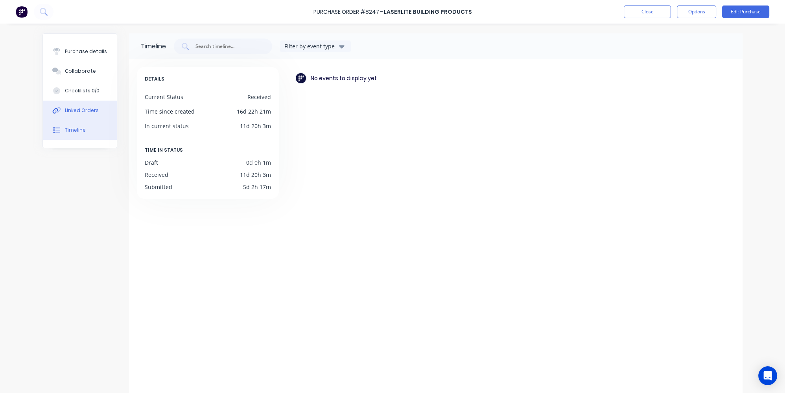
click at [74, 115] on button "Linked Orders" at bounding box center [80, 111] width 74 height 20
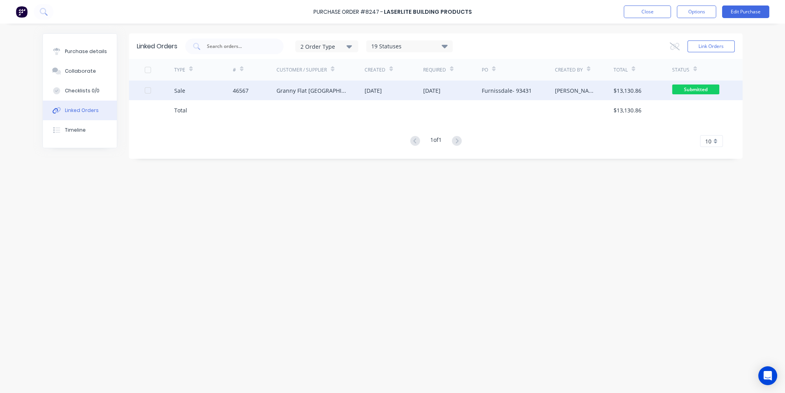
click at [193, 92] on div "Sale" at bounding box center [203, 91] width 59 height 20
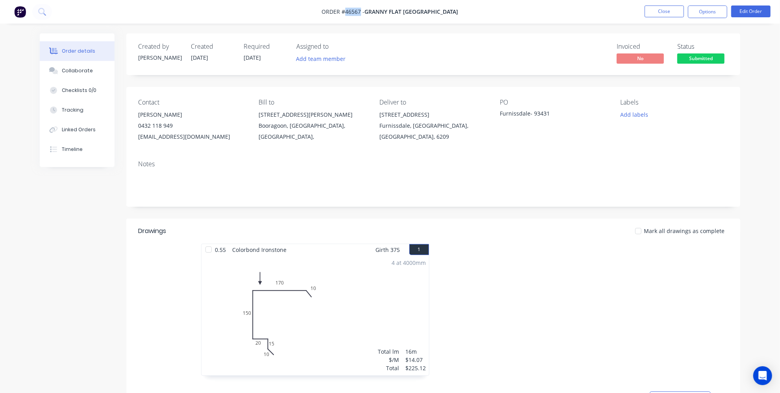
drag, startPoint x: 383, startPoint y: 11, endPoint x: 369, endPoint y: 13, distance: 14.7
click at [365, 13] on span "Order #46567 -" at bounding box center [343, 11] width 43 height 7
copy span "46567"
drag, startPoint x: 528, startPoint y: 113, endPoint x: 496, endPoint y: 113, distance: 32.3
click at [496, 113] on div "Contact Kiran Shanker 0432 118 949 kiran@grannyflatswa.com Bill to 92 McCoy st …" at bounding box center [433, 120] width 614 height 67
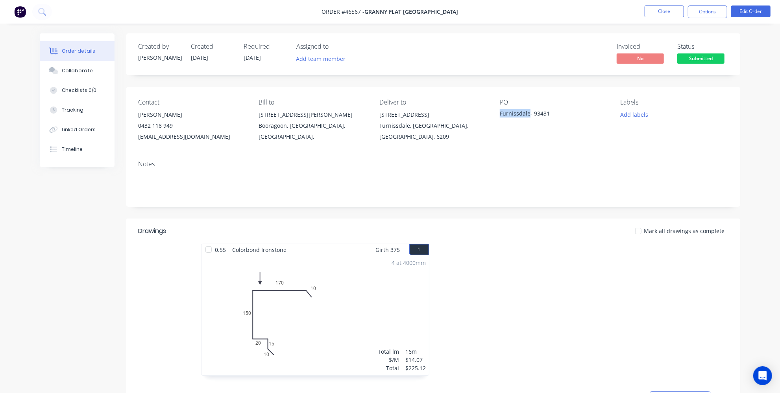
copy div "Furnissdale"
drag, startPoint x: 382, startPoint y: 11, endPoint x: 369, endPoint y: 11, distance: 13.0
click at [365, 11] on span "Order #46567 -" at bounding box center [343, 11] width 43 height 7
copy span "46567"
drag, startPoint x: 386, startPoint y: 118, endPoint x: 408, endPoint y: 126, distance: 23.8
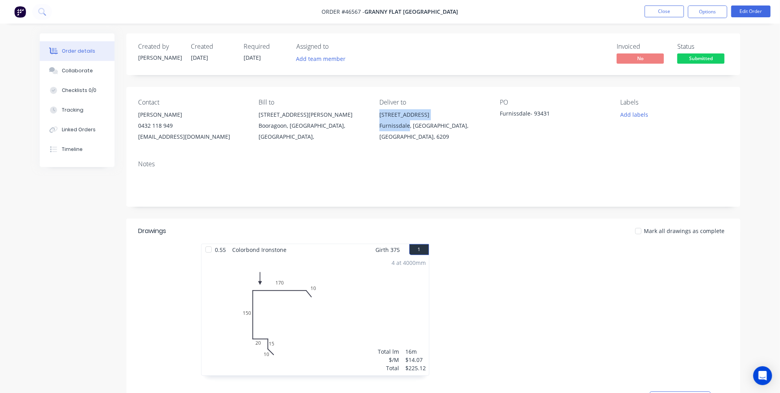
click at [408, 126] on div "Contact Kiran Shanker 0432 118 949 kiran@grannyflatswa.com Bill to 92 McCoy st …" at bounding box center [433, 120] width 614 height 67
copy div "130 ( lot 29) Tonkin Drive Furnissdale"
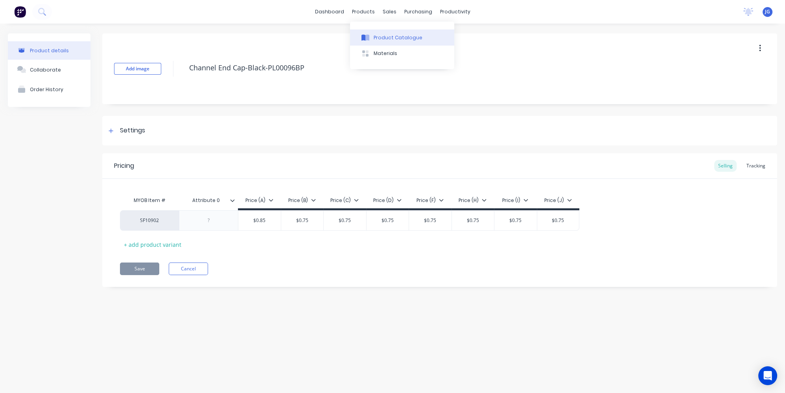
click at [376, 40] on div "Product Catalogue" at bounding box center [398, 37] width 49 height 7
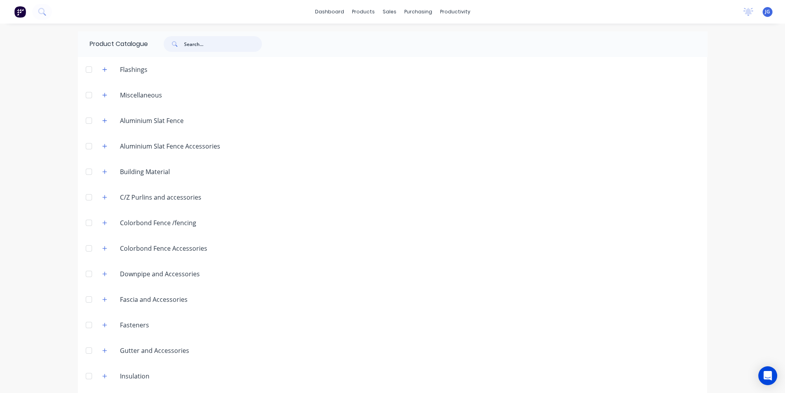
click at [236, 42] on input "text" at bounding box center [223, 44] width 78 height 16
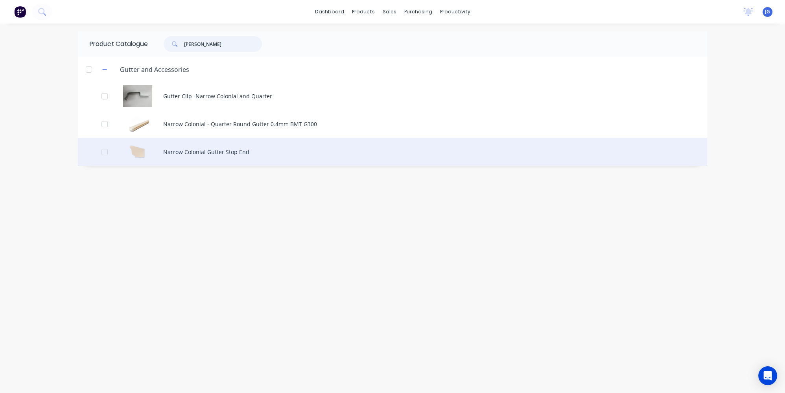
type input "narro"
click at [185, 154] on div "Narrow Colonial Gutter Stop End" at bounding box center [392, 152] width 629 height 28
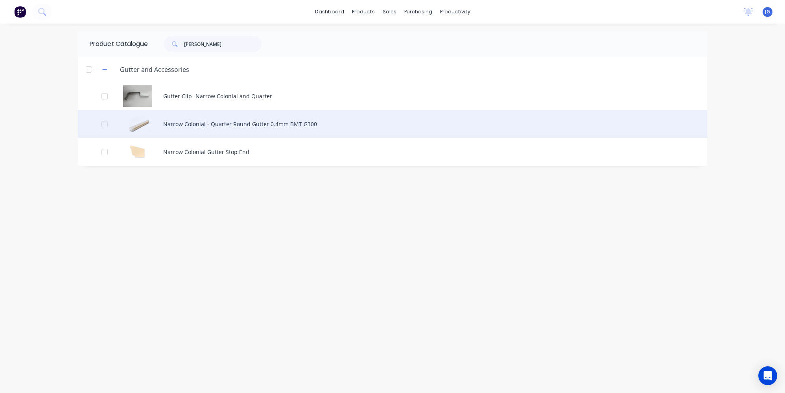
click at [172, 131] on div "Narrow Colonial - Quarter Round Gutter 0.4mm BMT G300" at bounding box center [392, 124] width 629 height 28
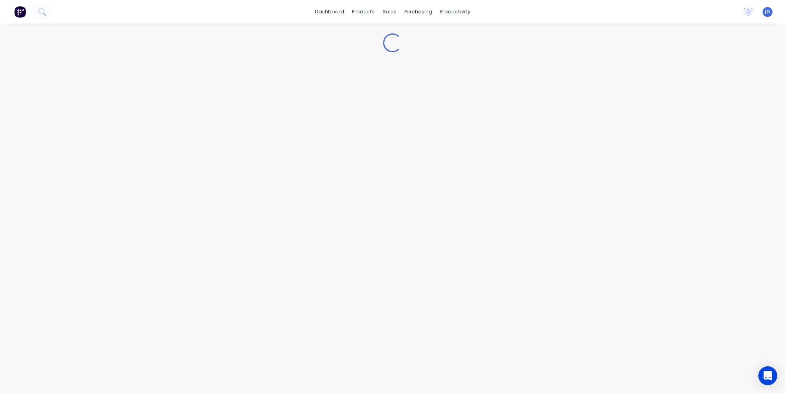
click at [172, 131] on div "Loading..." at bounding box center [392, 201] width 785 height 354
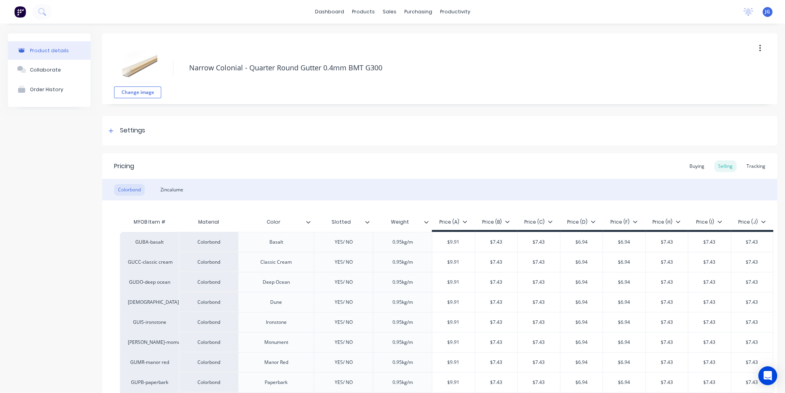
type textarea "x"
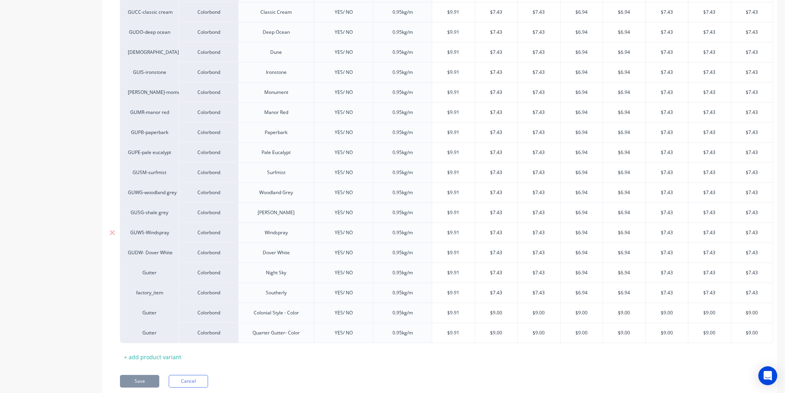
scroll to position [214, 0]
